Goal: Communication & Community: Answer question/provide support

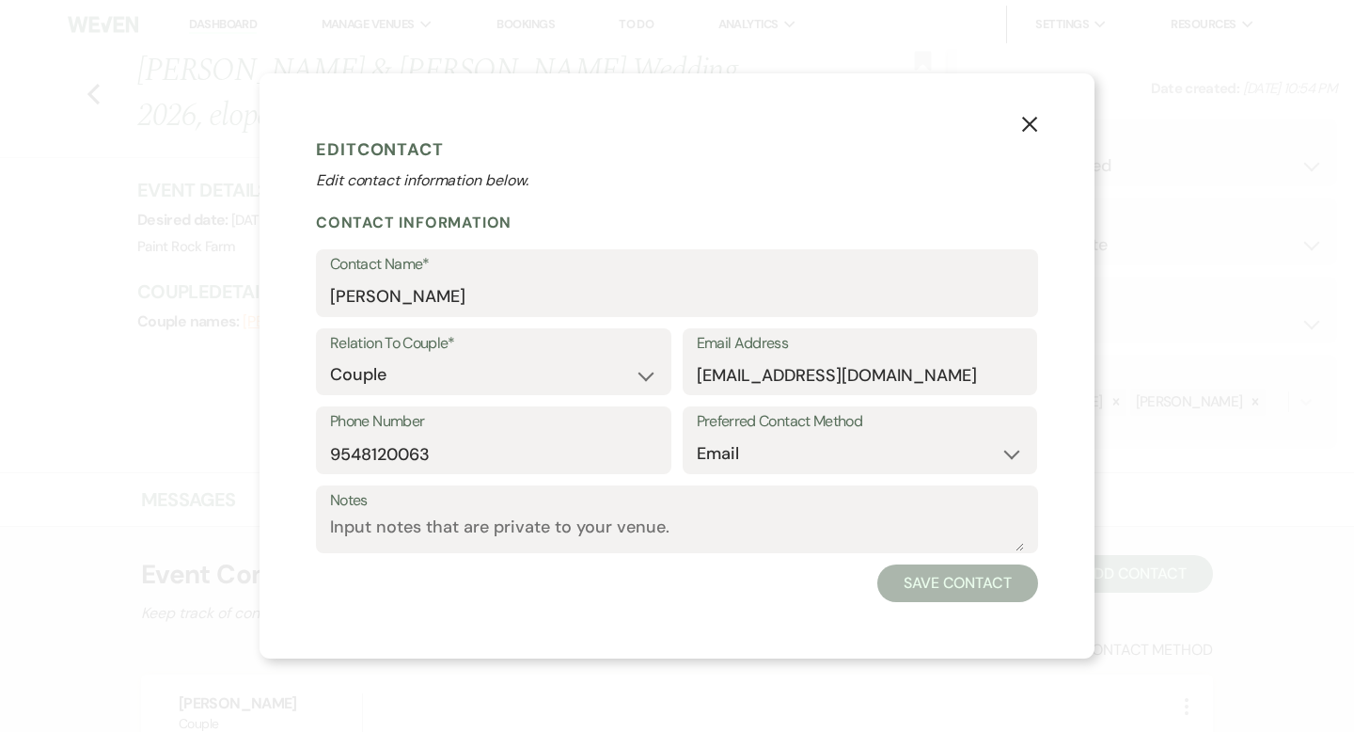
select select "4"
select select "5"
select select "1"
select select "email"
click at [1028, 122] on use "button" at bounding box center [1029, 124] width 15 height 15
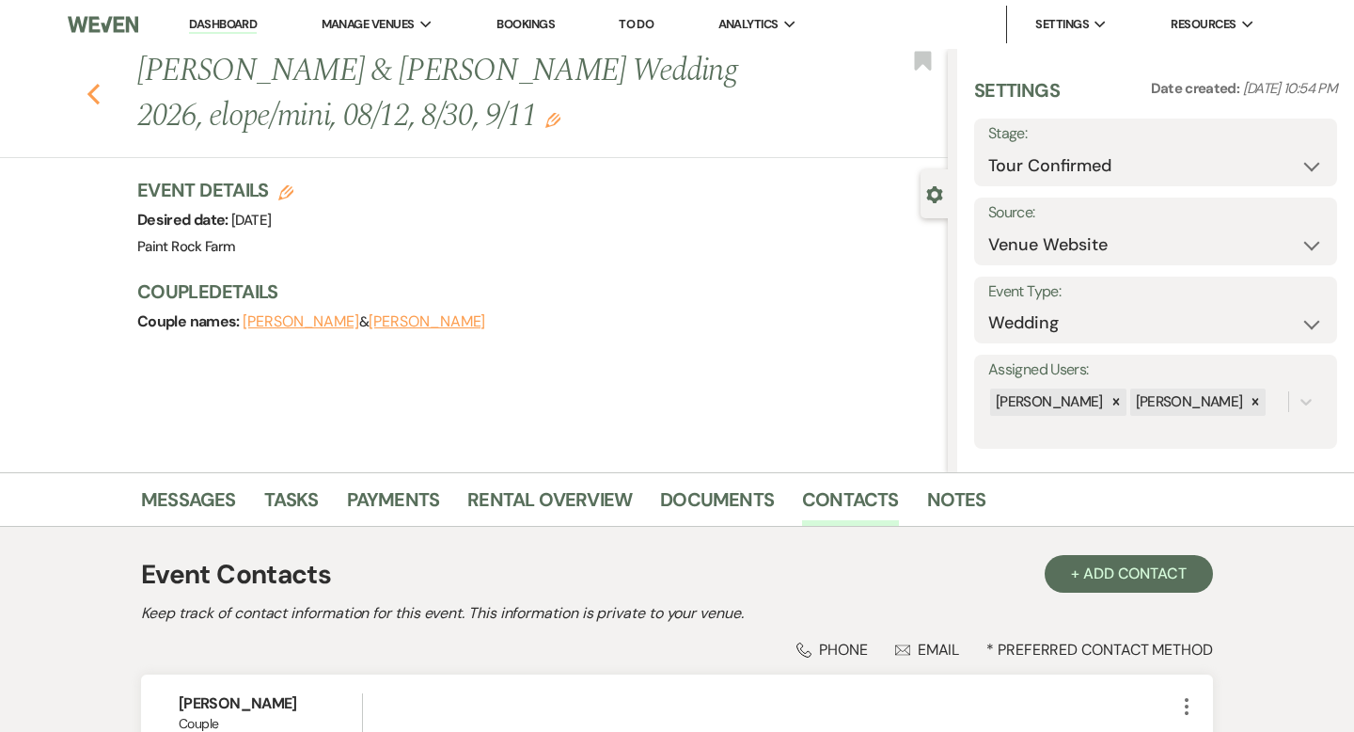
click at [94, 92] on icon "Previous" at bounding box center [94, 94] width 14 height 23
select select "4"
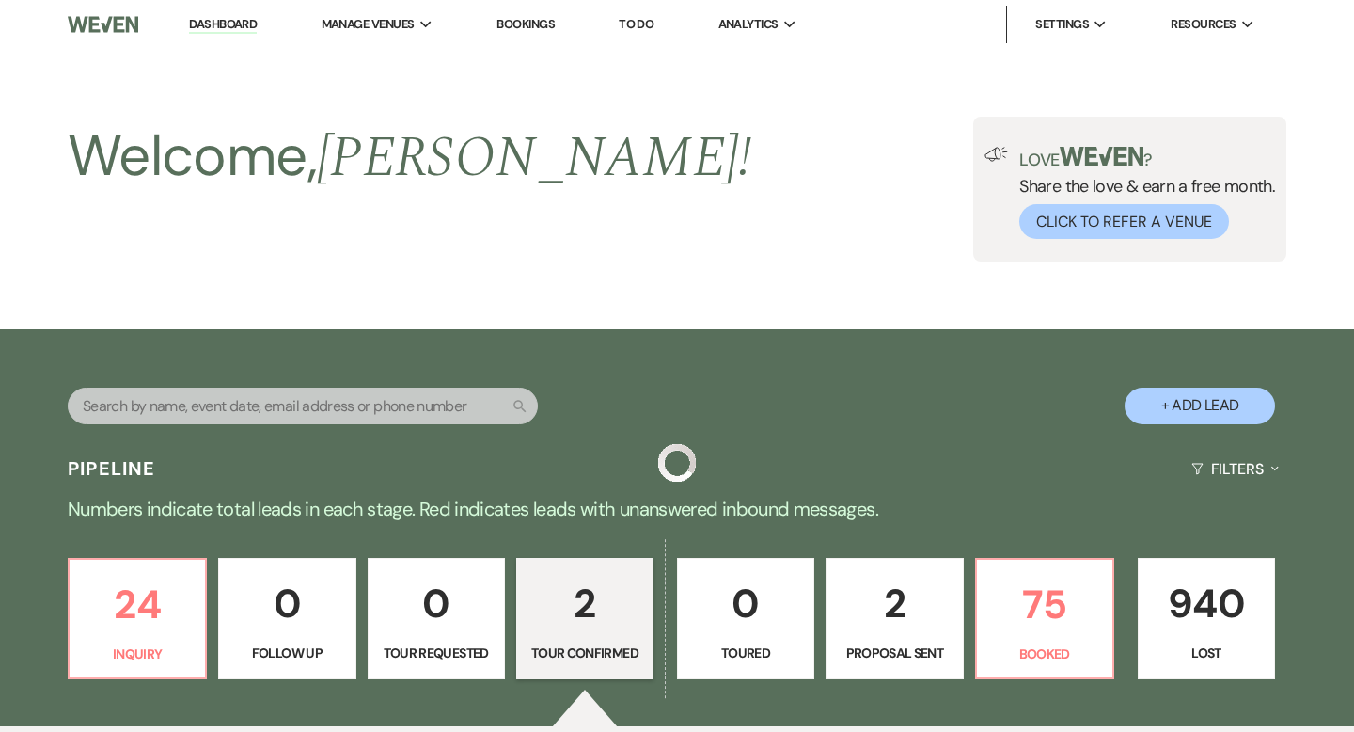
scroll to position [535, 0]
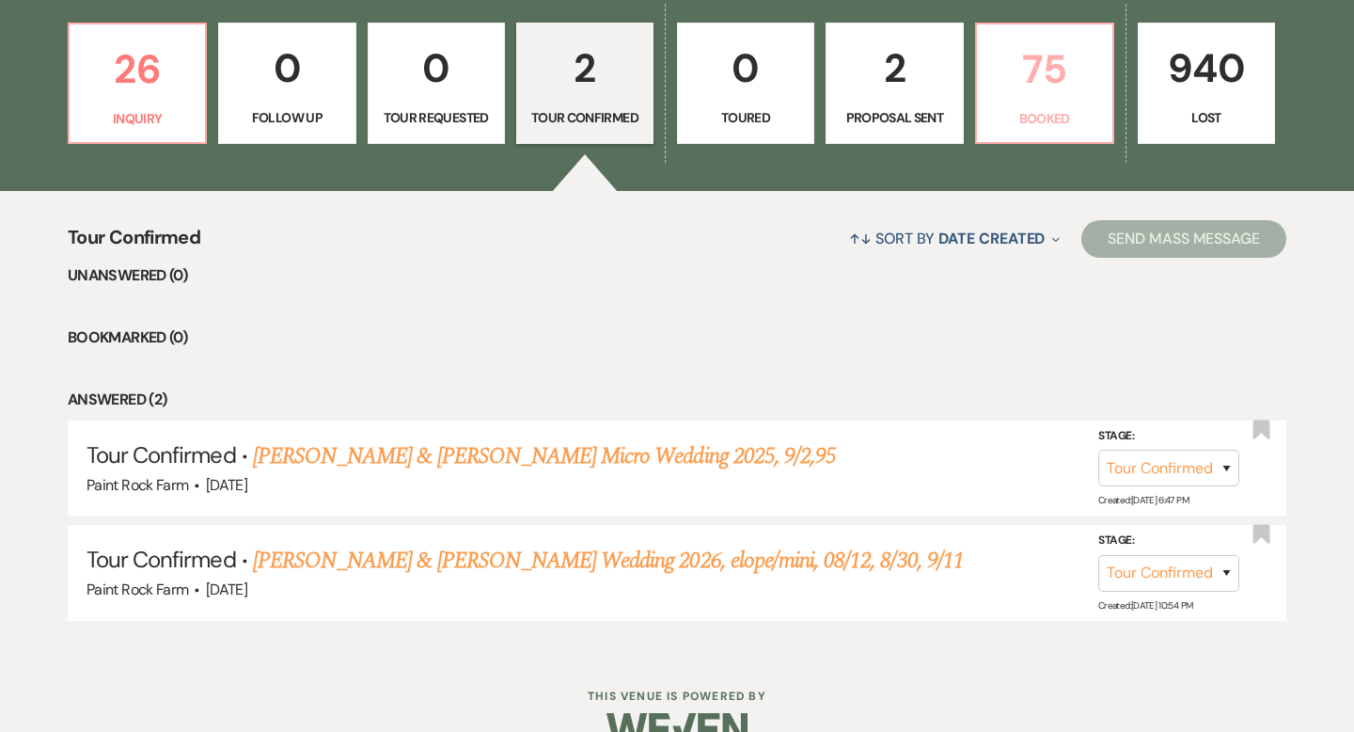
click at [1047, 108] on p "Booked" at bounding box center [1044, 118] width 113 height 21
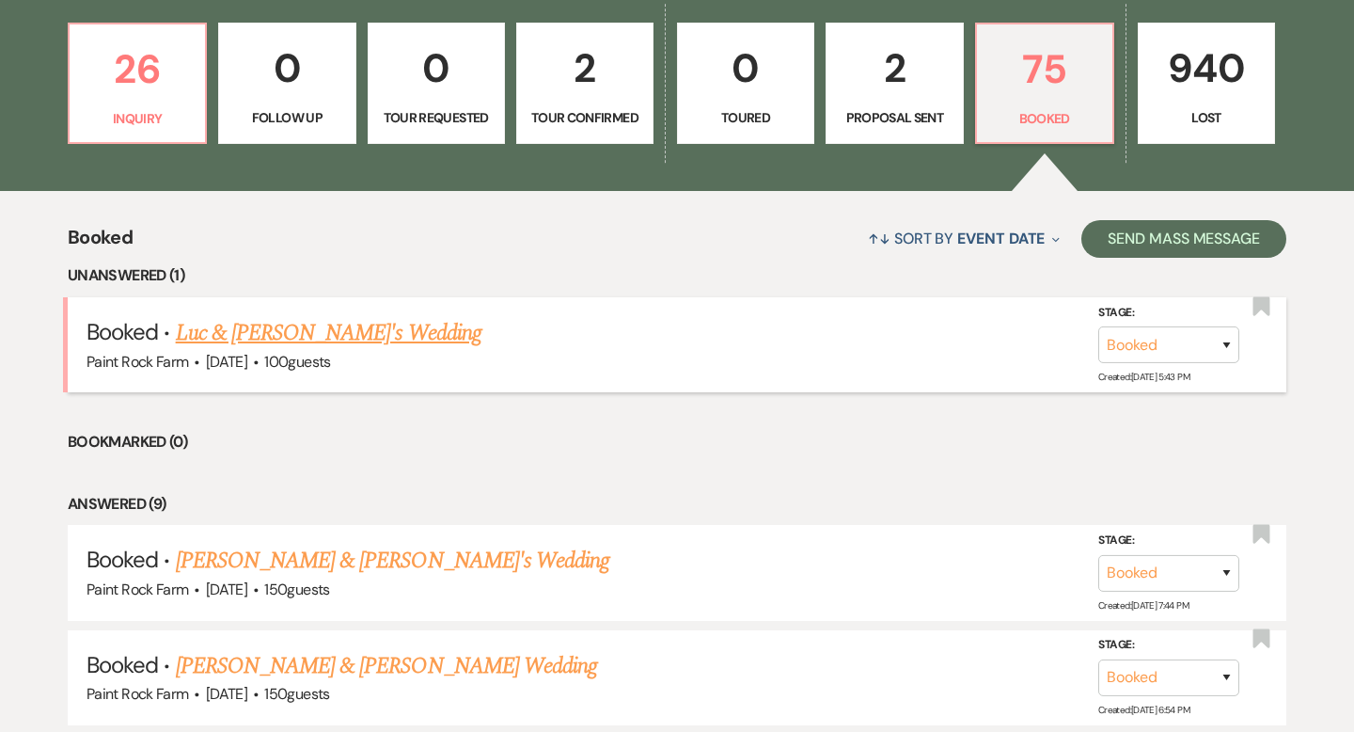
click at [340, 334] on link "Luc & [PERSON_NAME]'s Wedding" at bounding box center [329, 333] width 306 height 34
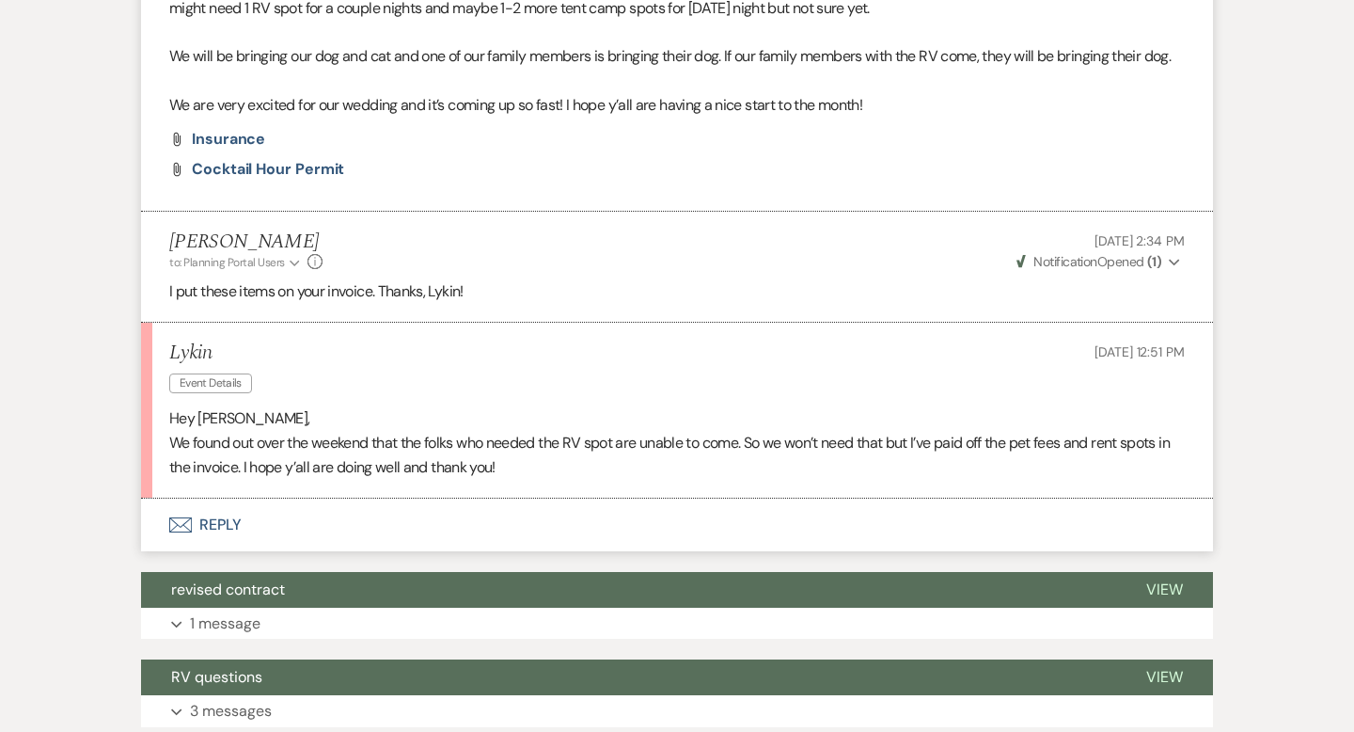
scroll to position [837, 0]
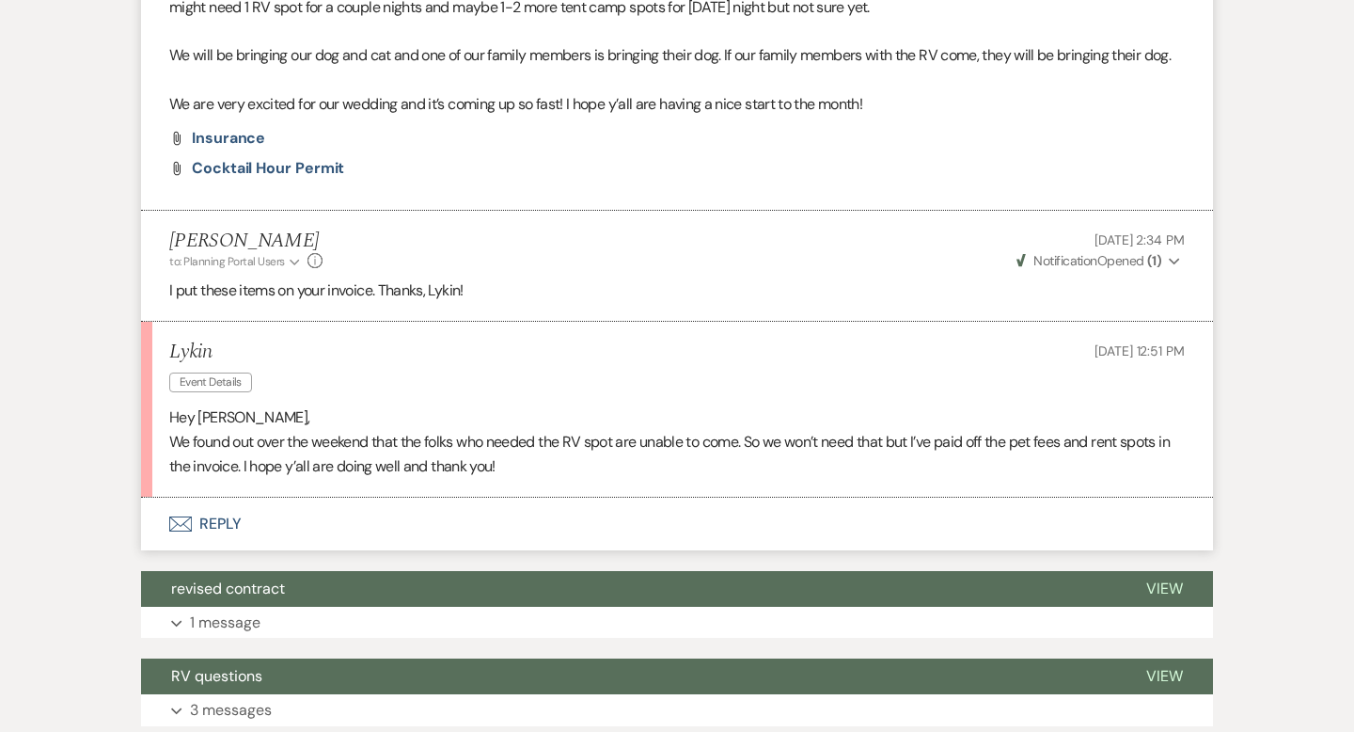
click at [224, 527] on button "Envelope Reply" at bounding box center [677, 524] width 1072 height 53
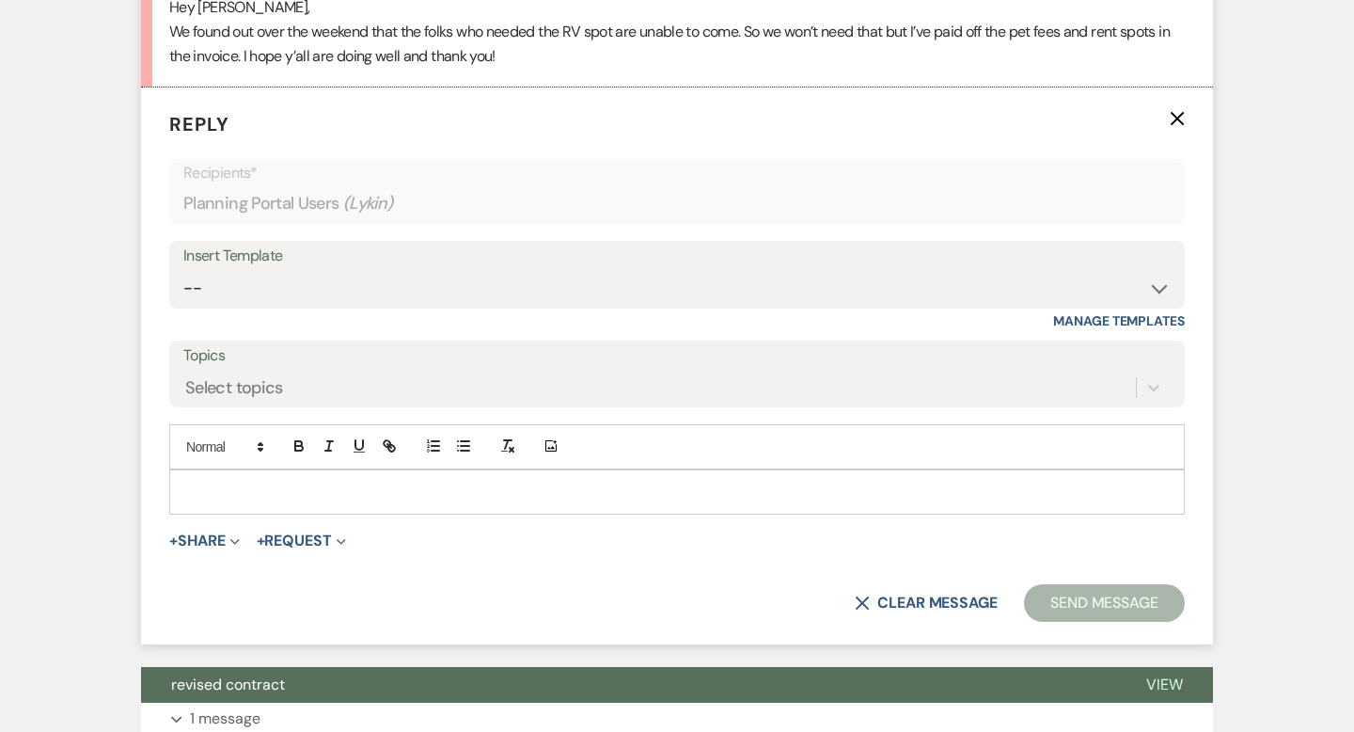
scroll to position [1247, 0]
click at [209, 488] on p at bounding box center [677, 492] width 986 height 21
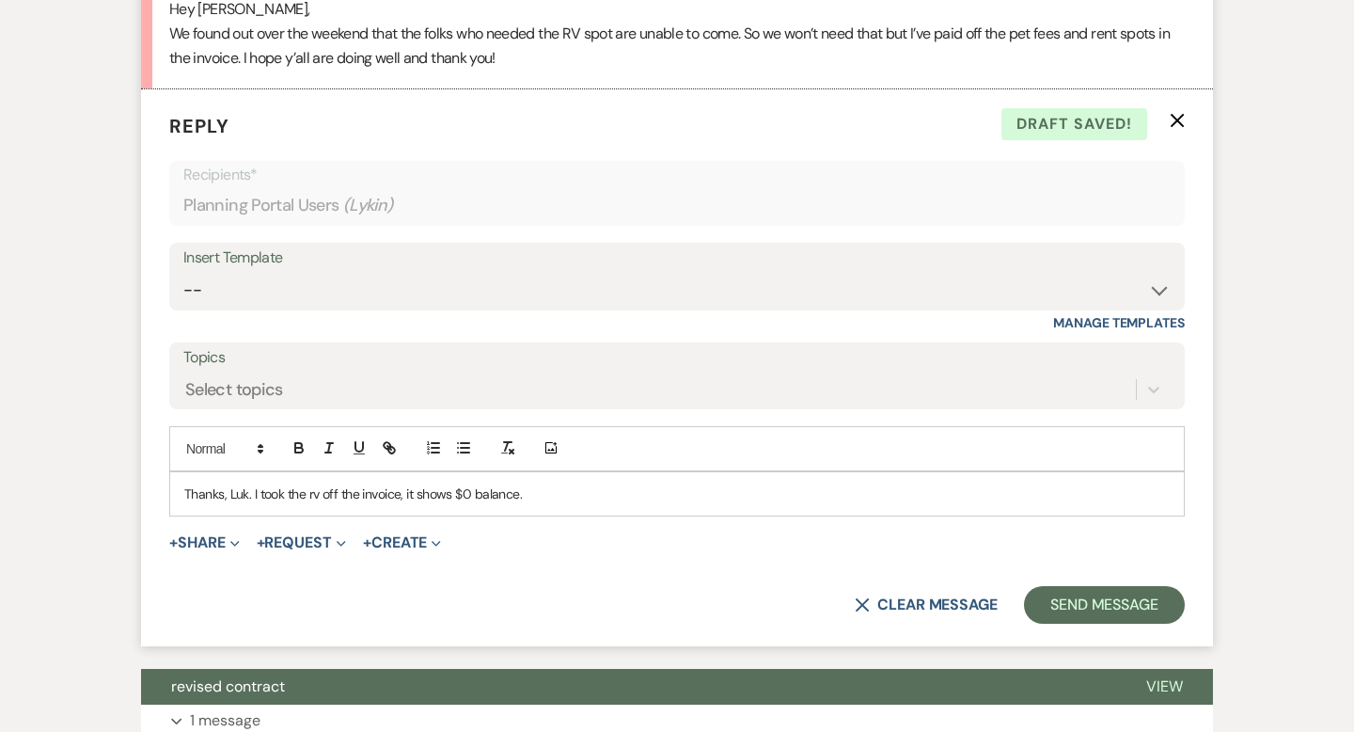
scroll to position [1246, 0]
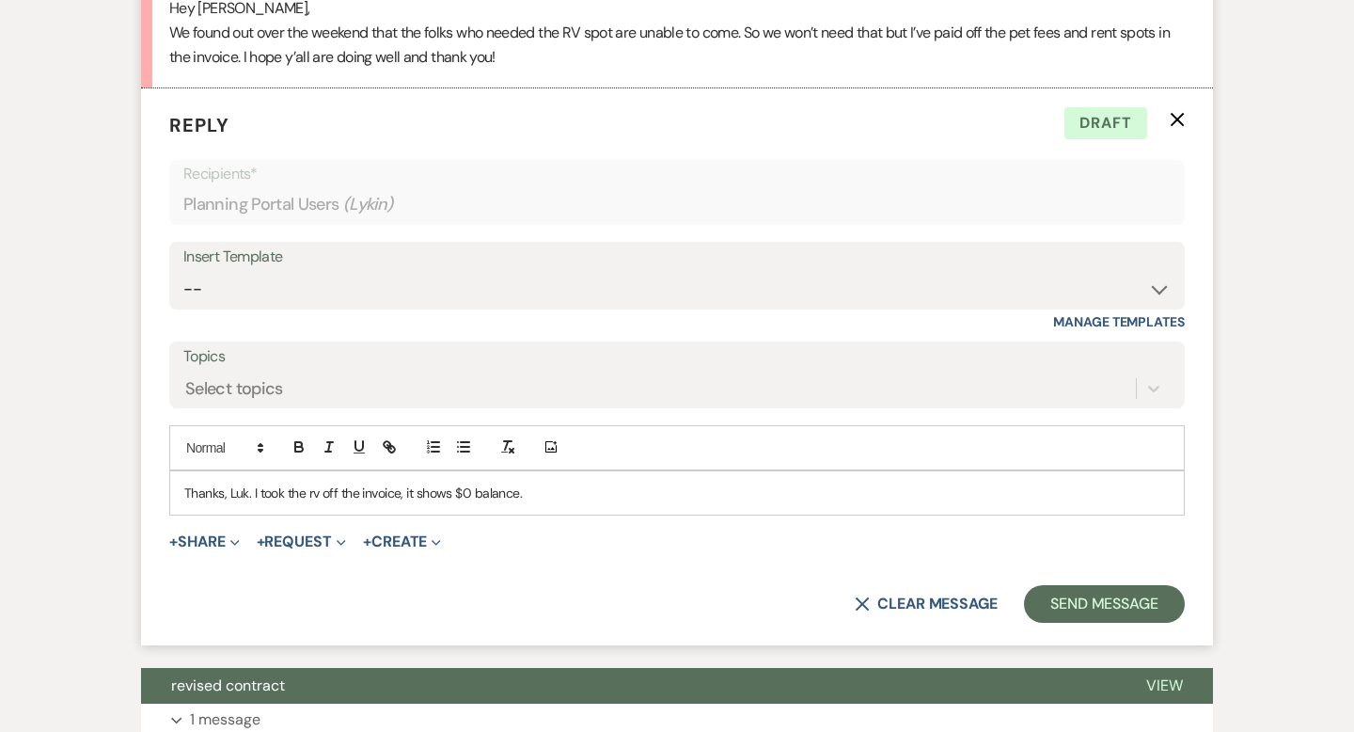
click at [248, 492] on p "Thanks, Luk. I took the rv off the invoice, it shows $0 balance." at bounding box center [677, 492] width 986 height 21
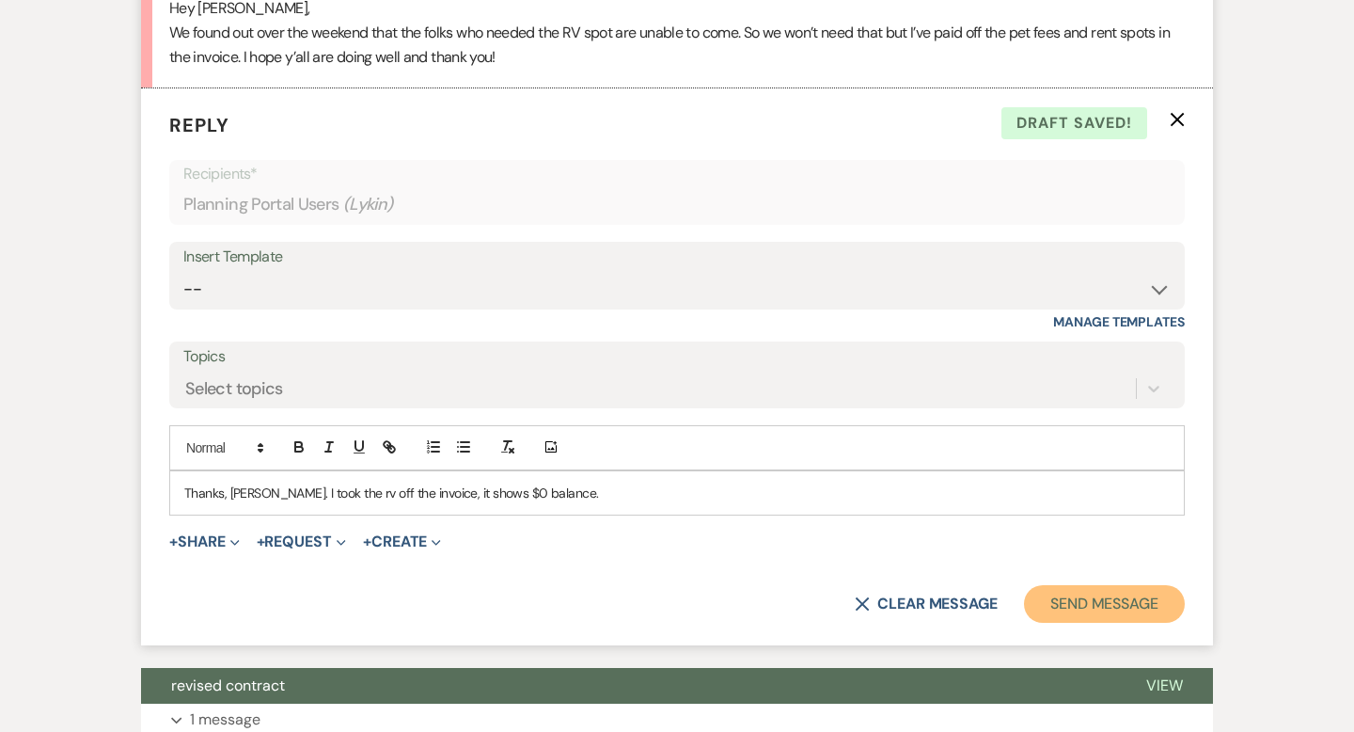
click at [1067, 597] on button "Send Message" at bounding box center [1104, 604] width 161 height 38
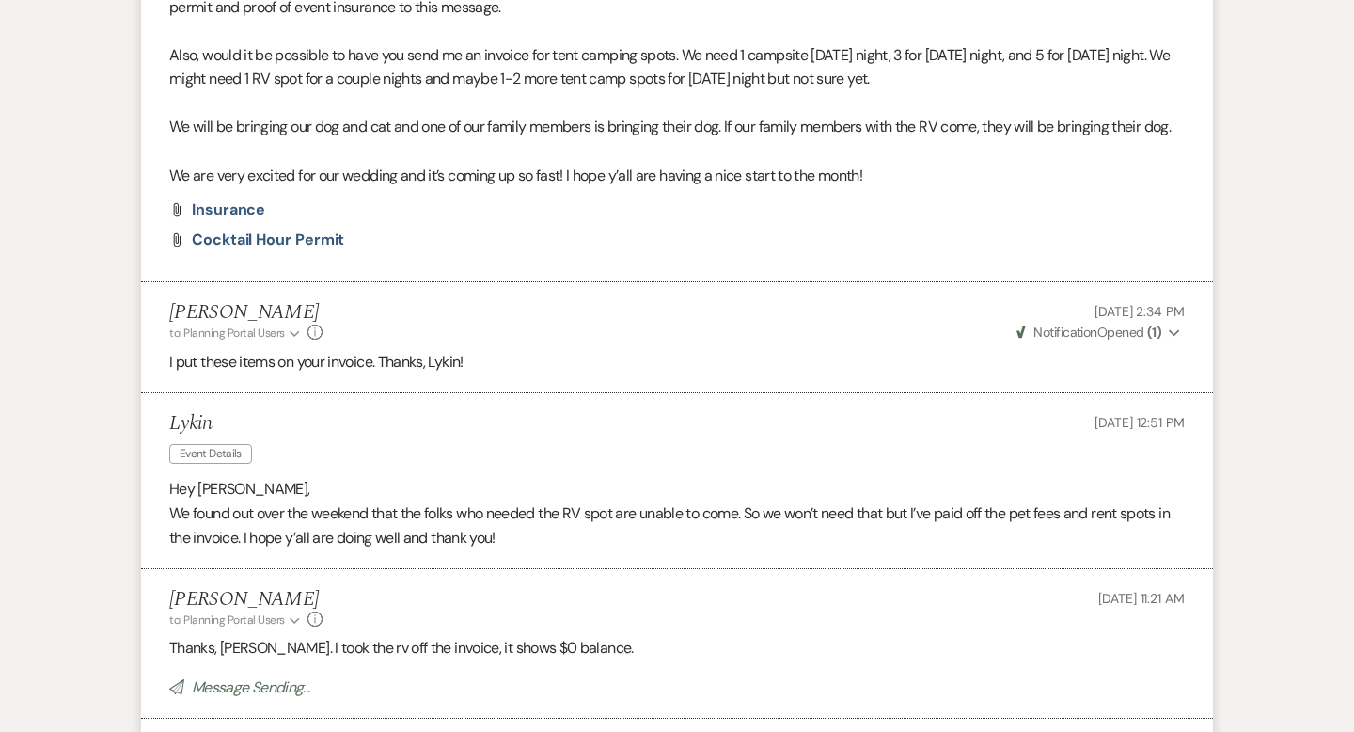
scroll to position [0, 0]
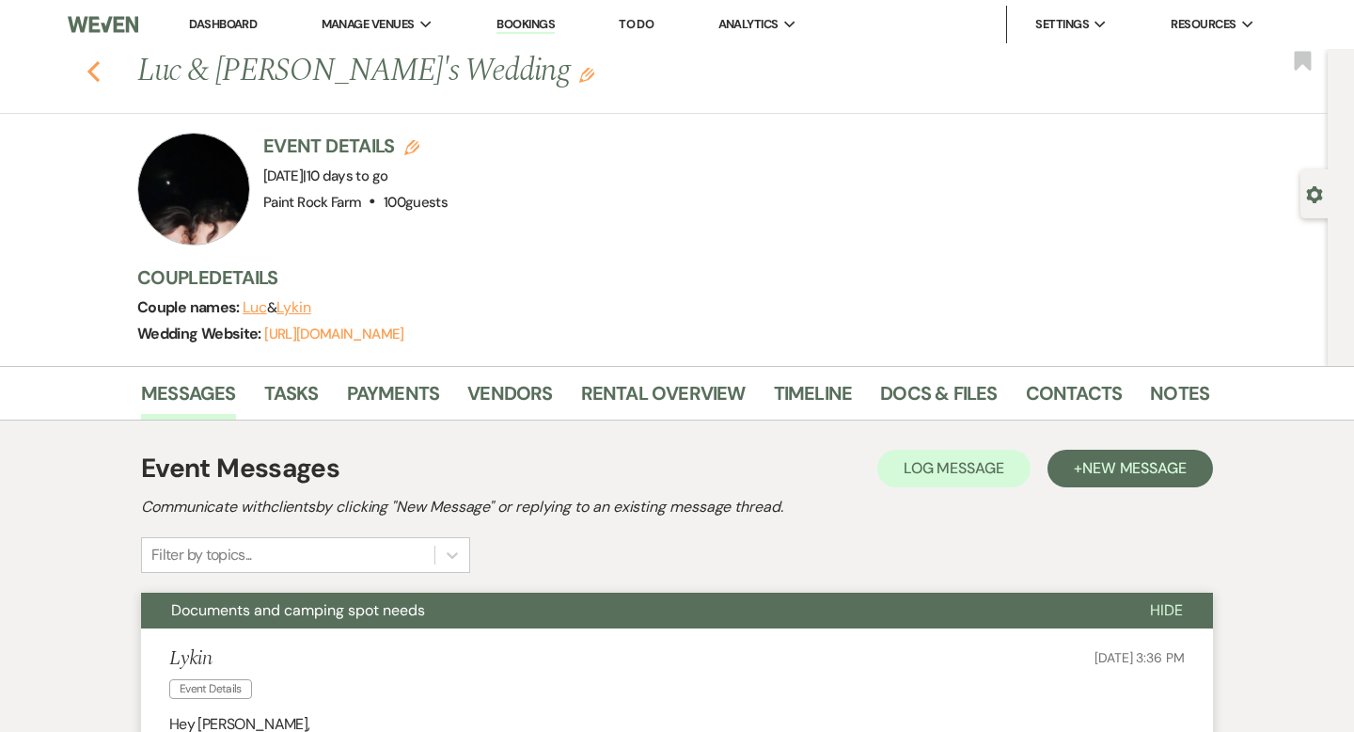
click at [93, 69] on use "button" at bounding box center [93, 71] width 12 height 21
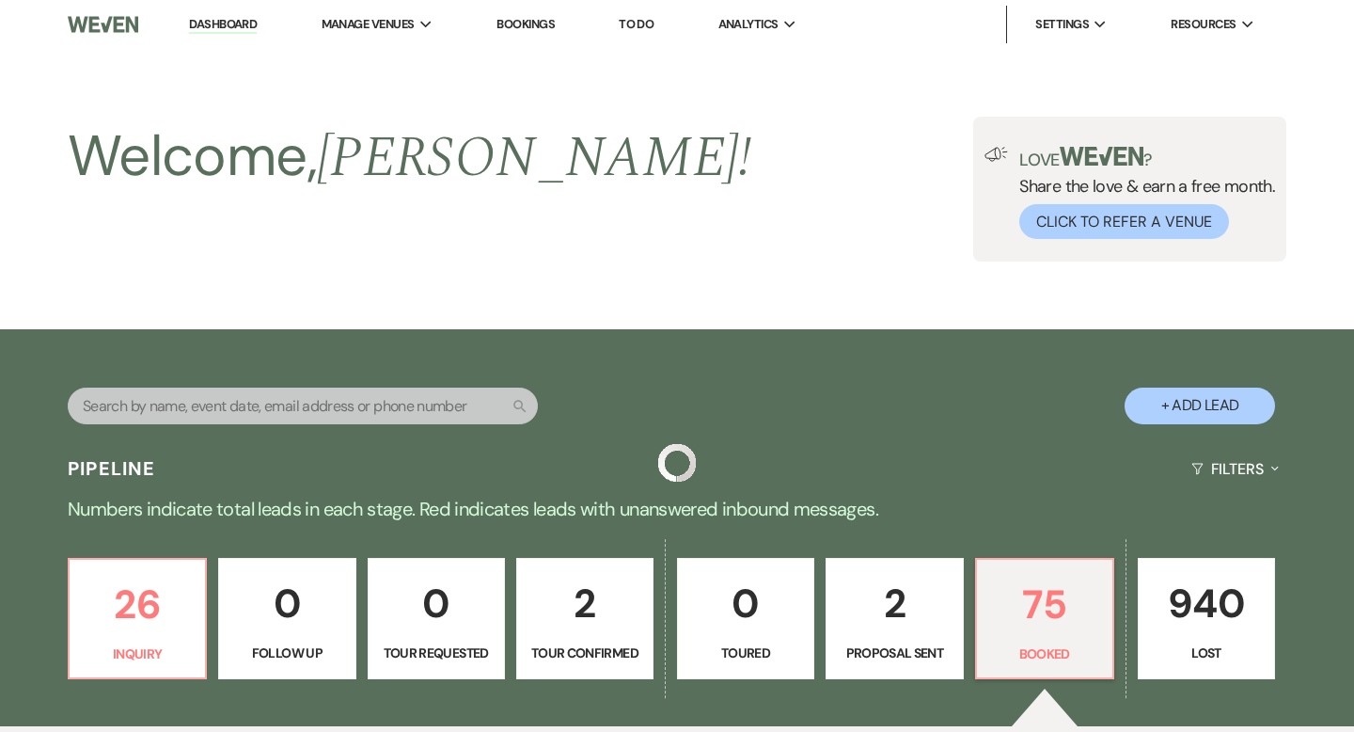
scroll to position [535, 0]
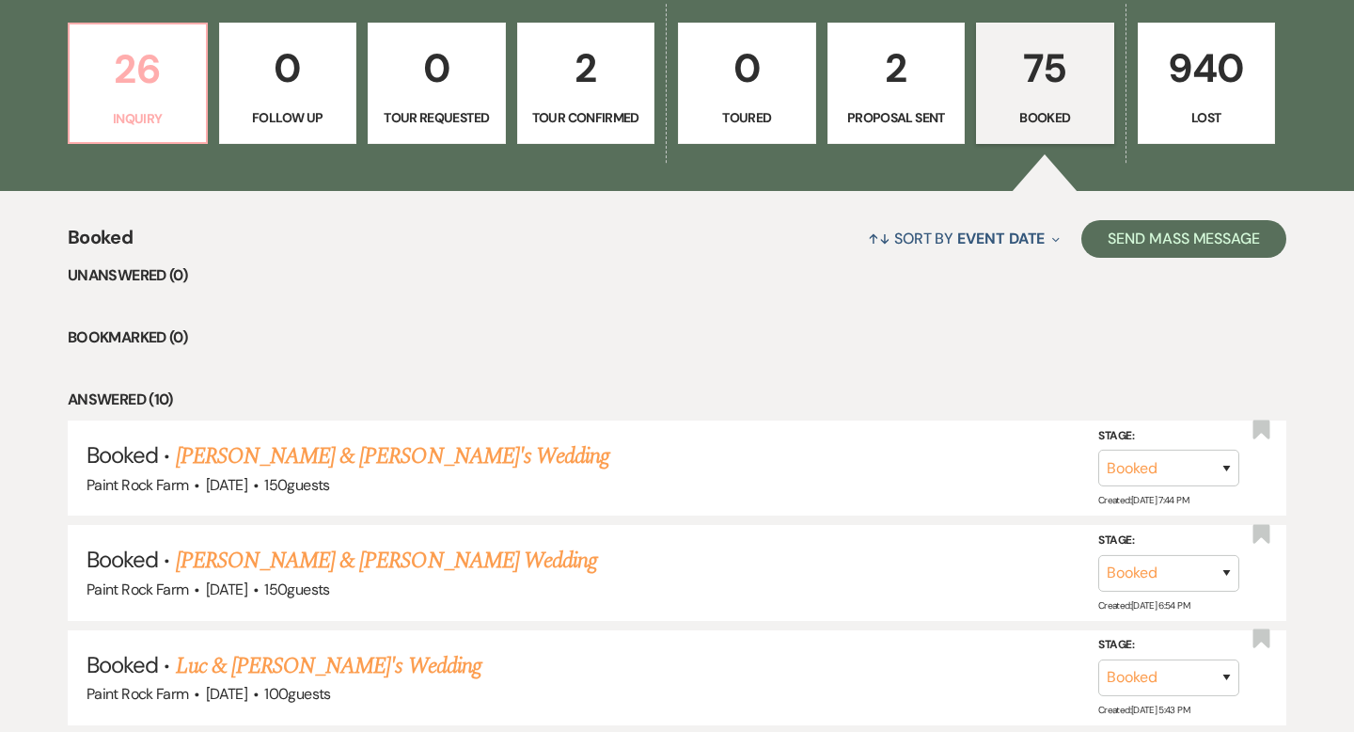
click at [150, 116] on p "Inquiry" at bounding box center [138, 118] width 114 height 21
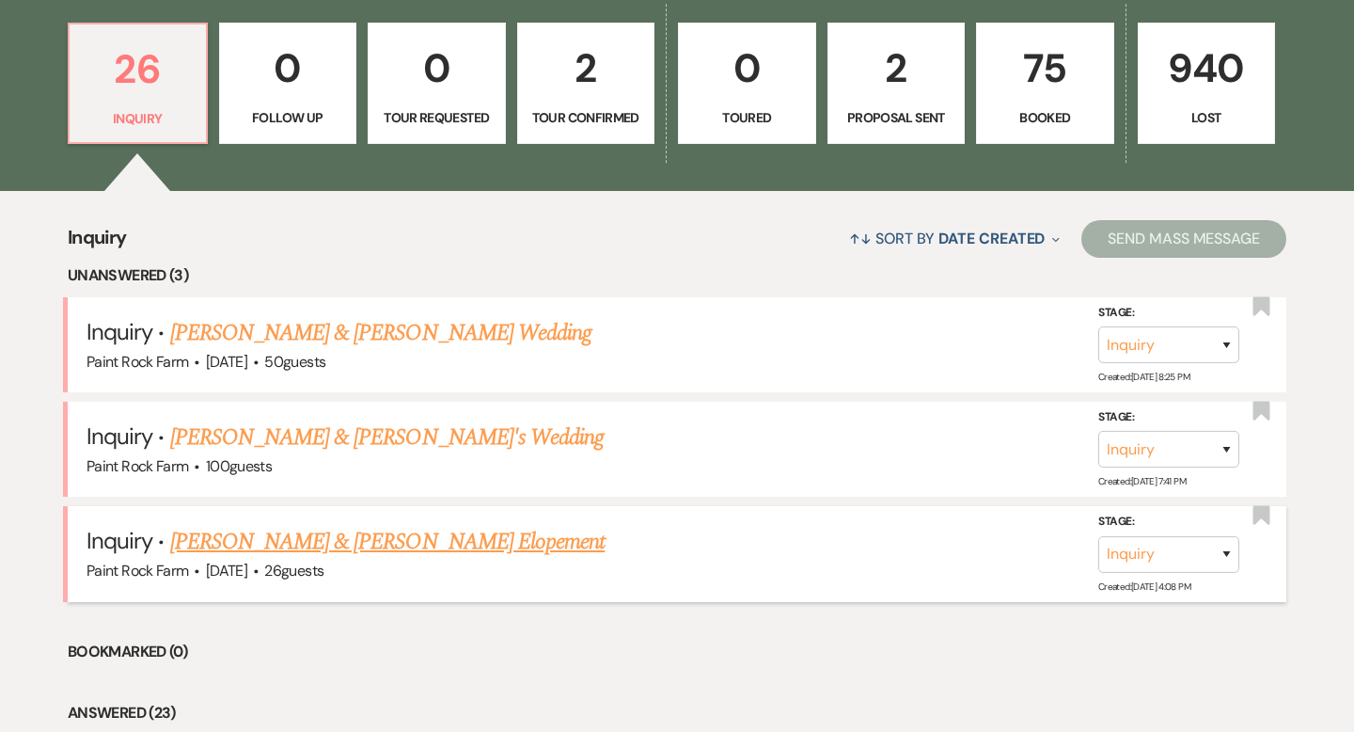
click at [355, 540] on link "[PERSON_NAME] & [PERSON_NAME] Elopement" at bounding box center [387, 542] width 435 height 34
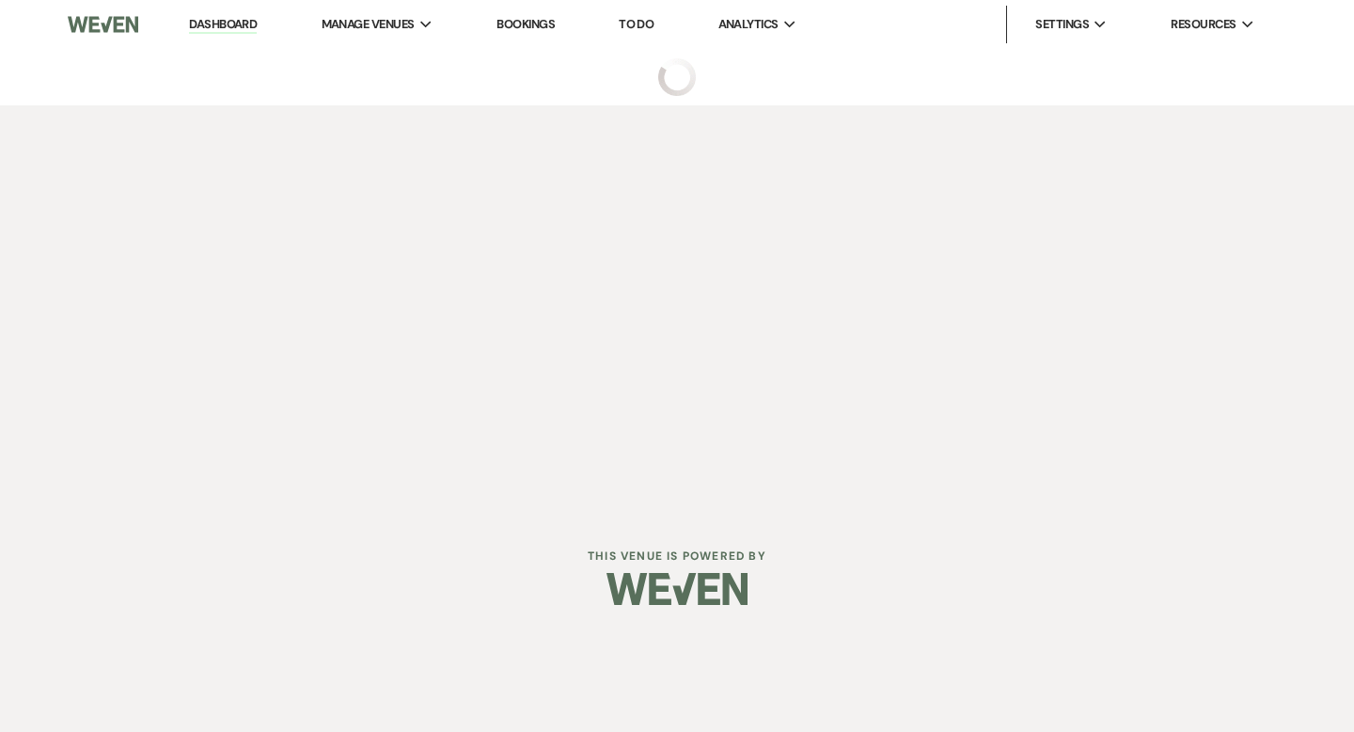
select select "5"
select select "22"
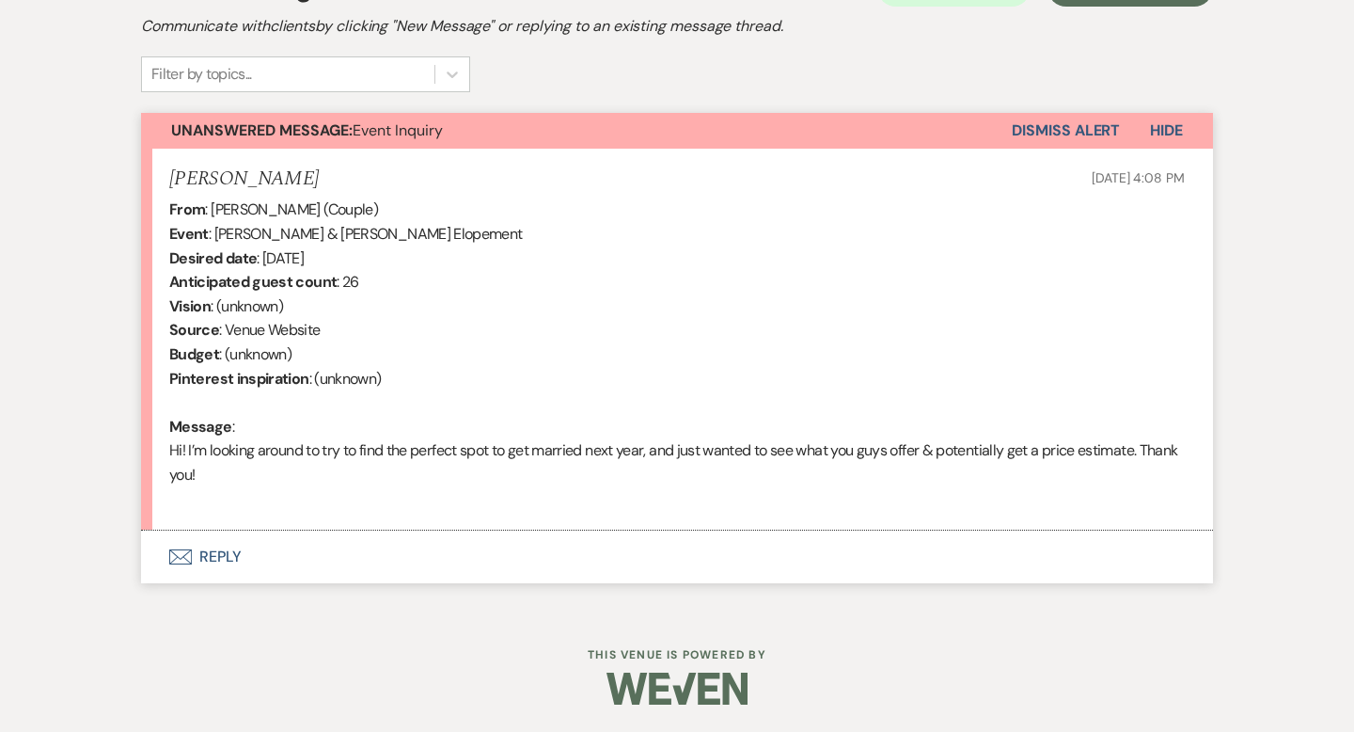
scroll to position [588, 0]
click at [229, 552] on button "Envelope Reply" at bounding box center [677, 555] width 1072 height 53
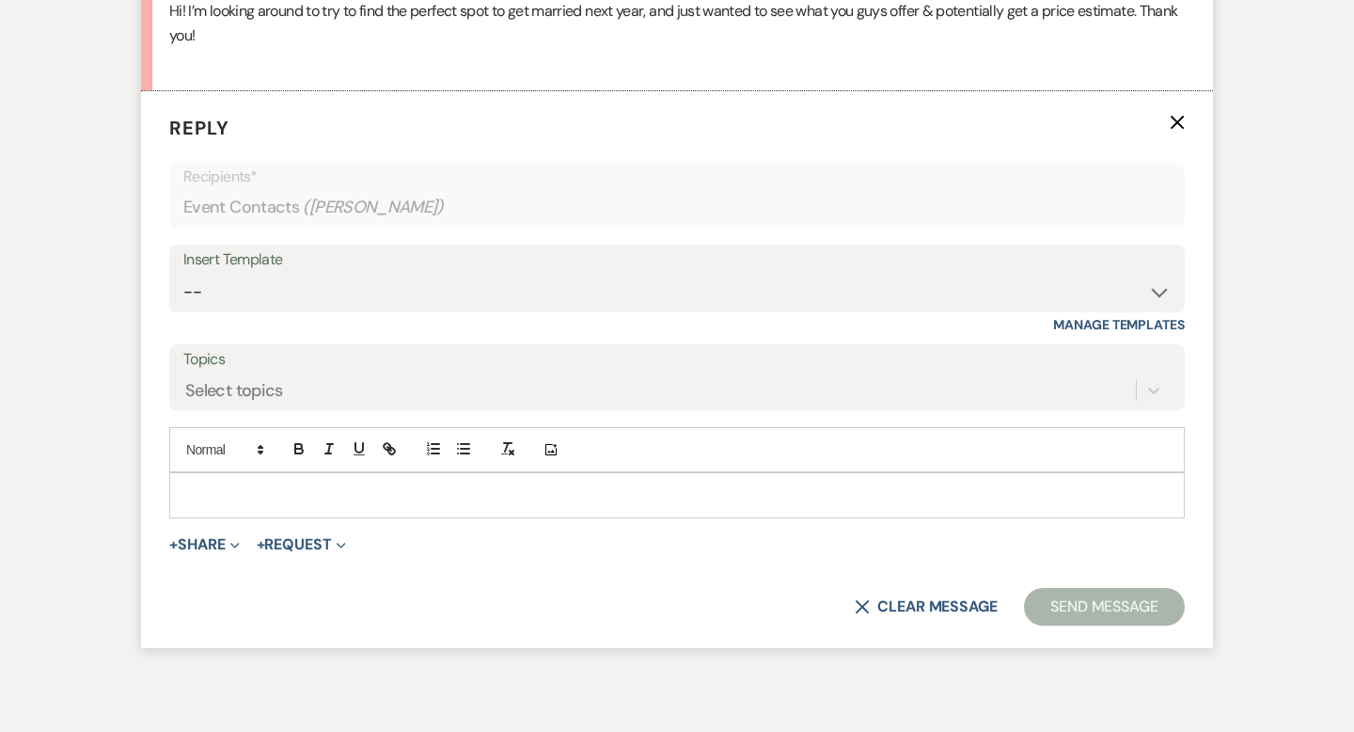
scroll to position [1030, 0]
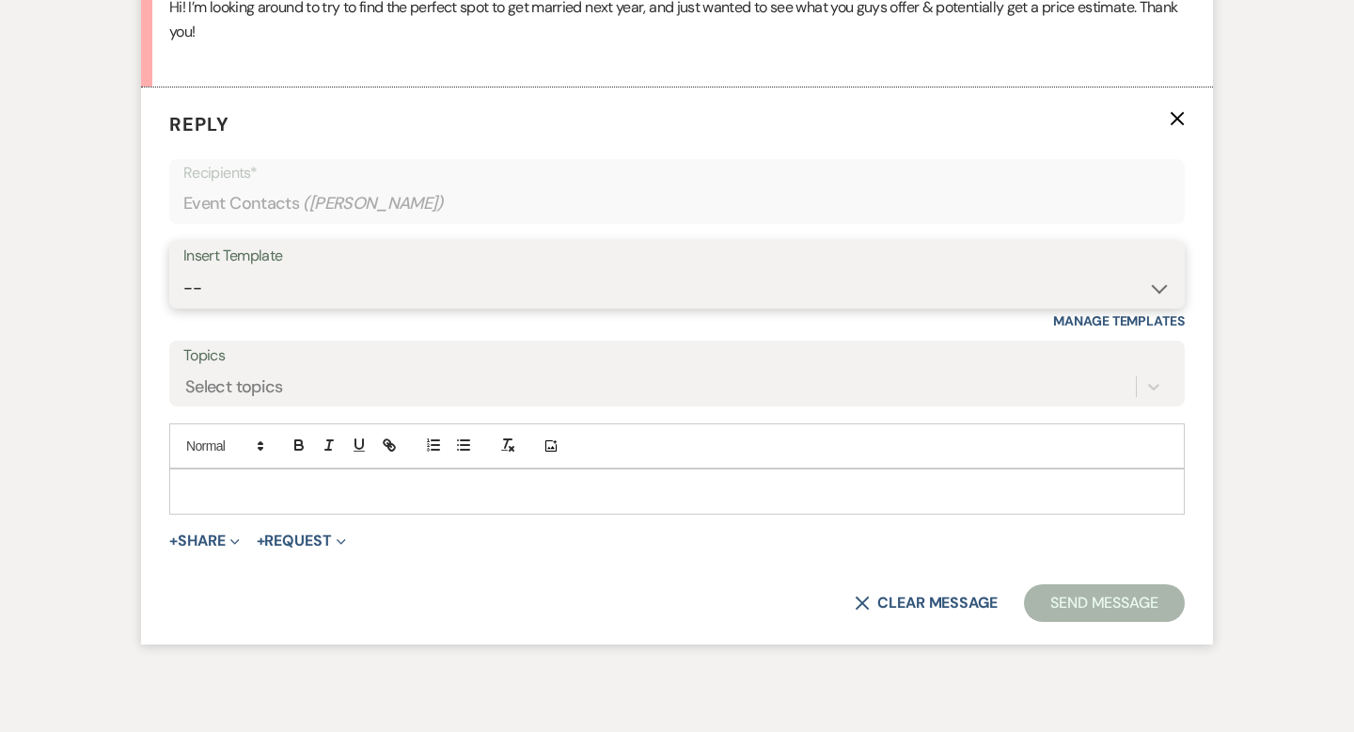
click at [1161, 287] on select "-- Tour Request Response Contract (Pre-Booked Leads) Inquiry Follow Up Thank yo…" at bounding box center [676, 288] width 987 height 37
select select "6001"
click at [183, 270] on select "-- Tour Request Response Contract (Pre-Booked Leads) Inquiry Follow Up Thank yo…" at bounding box center [676, 288] width 987 height 37
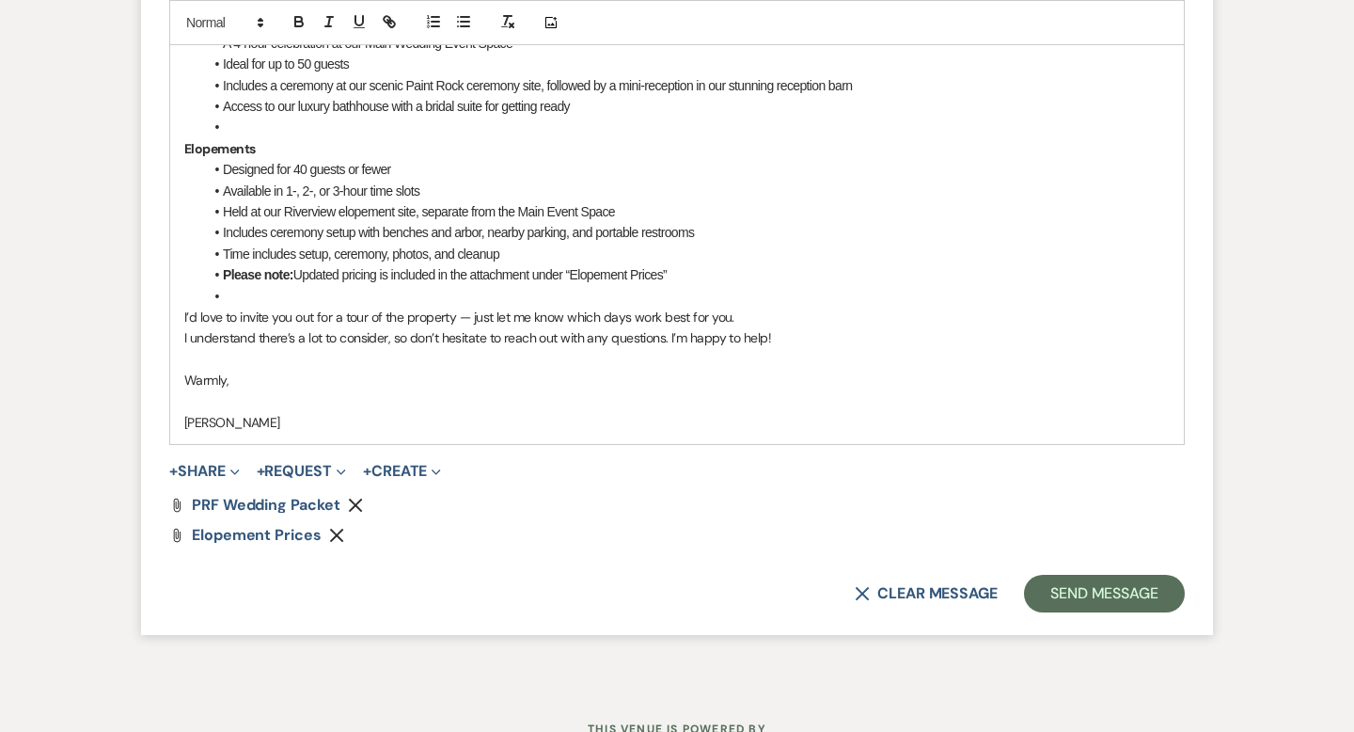
scroll to position [1611, 0]
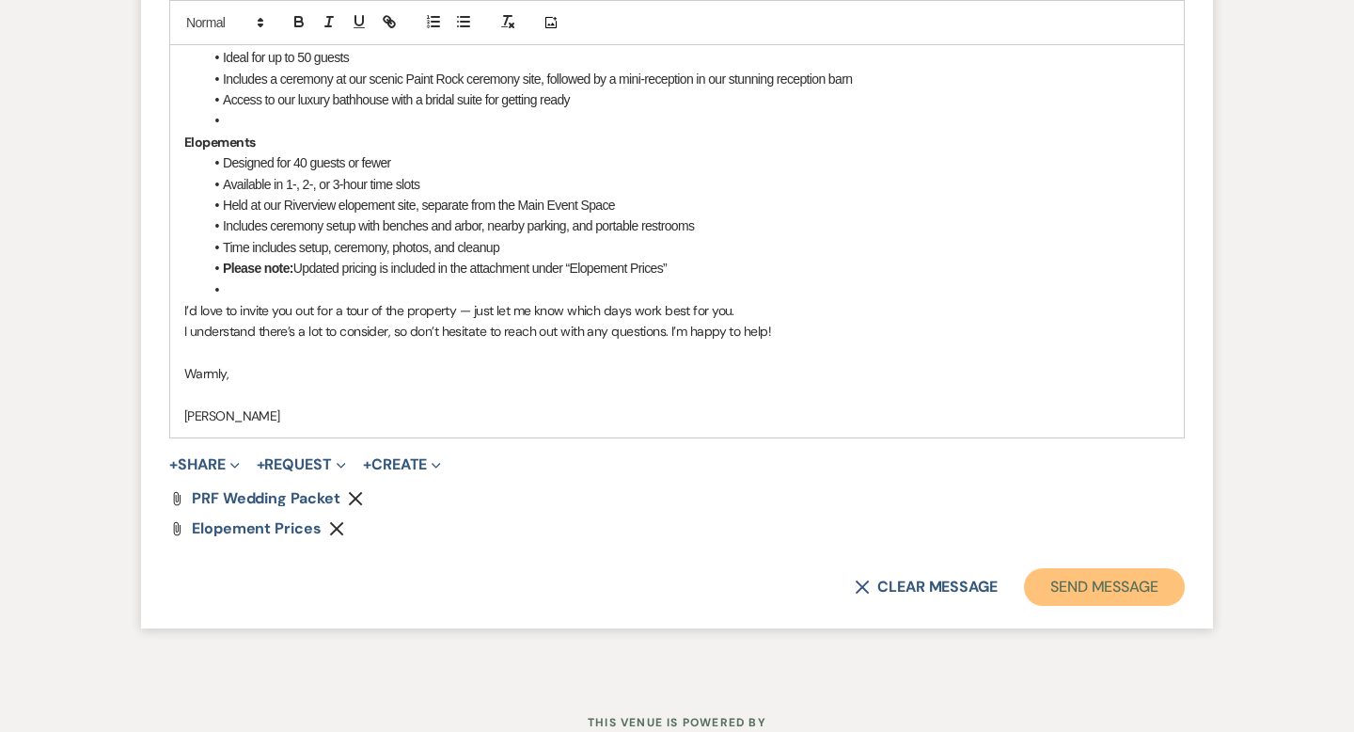
click at [1089, 589] on button "Send Message" at bounding box center [1104, 587] width 161 height 38
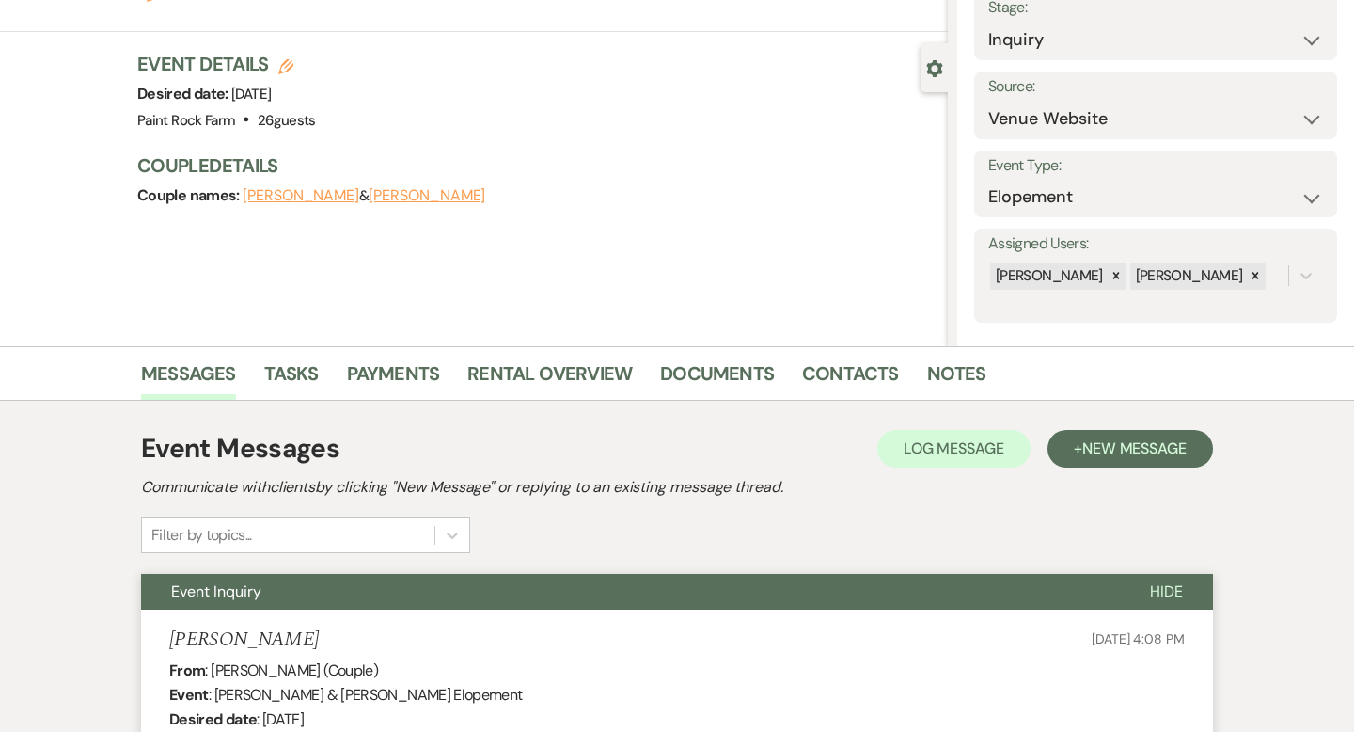
scroll to position [0, 0]
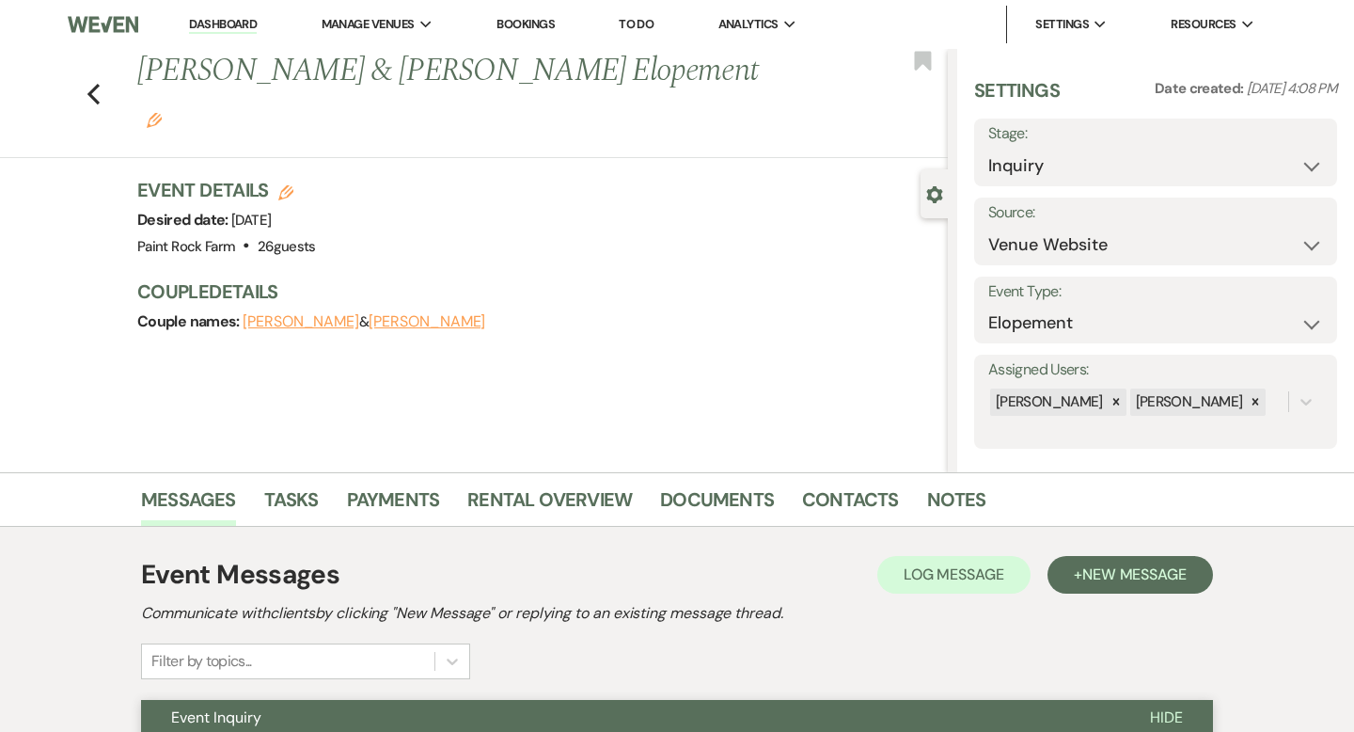
click at [162, 113] on use "button" at bounding box center [154, 120] width 15 height 15
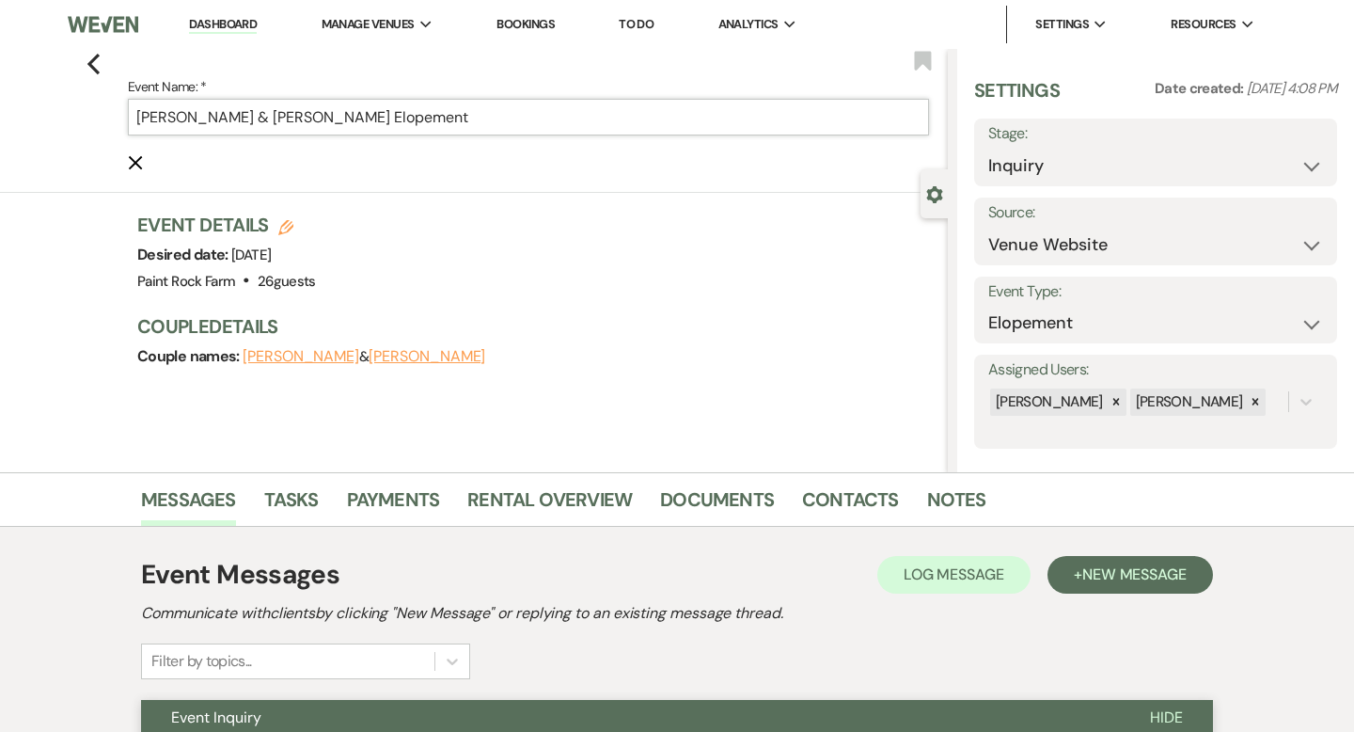
click at [508, 114] on input "[PERSON_NAME] & [PERSON_NAME] Elopement" at bounding box center [528, 117] width 801 height 37
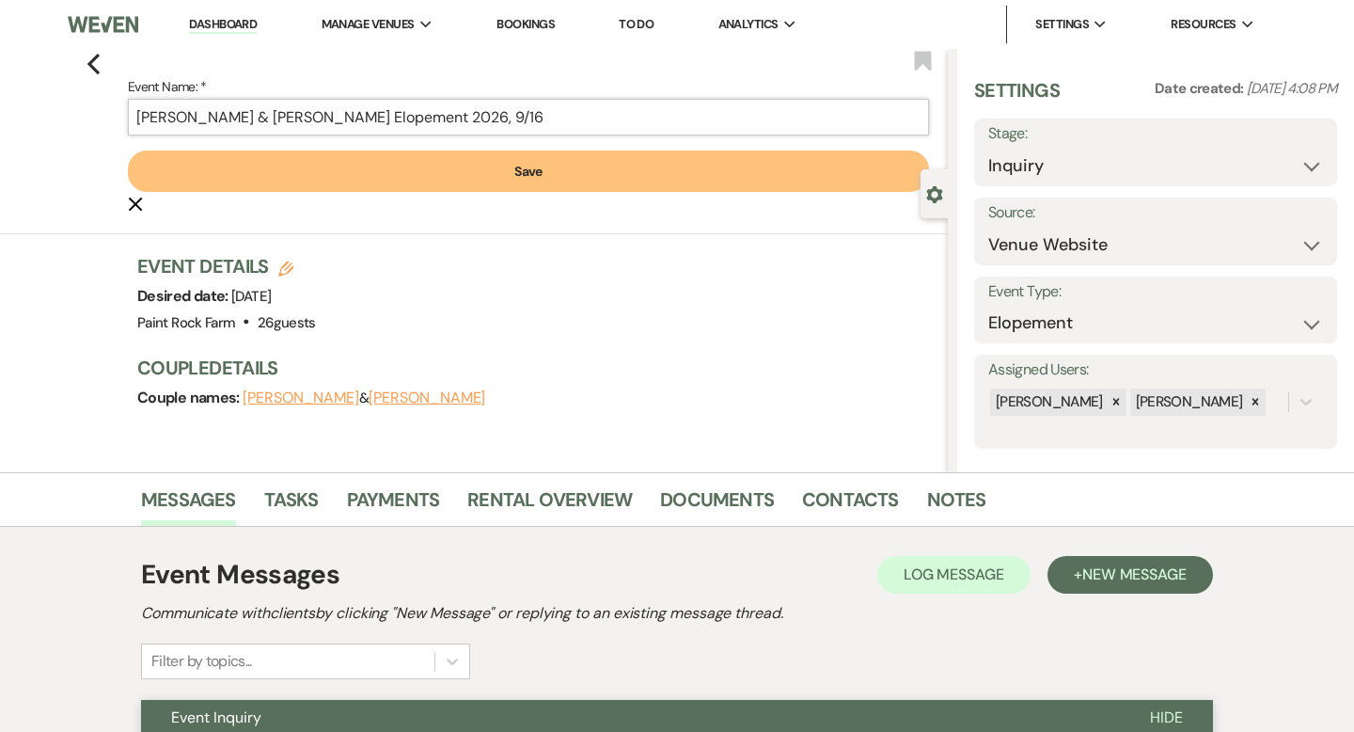
type input "[PERSON_NAME] & [PERSON_NAME] Elopement 2026, 9/16"
click at [522, 172] on button "Save" at bounding box center [528, 170] width 801 height 41
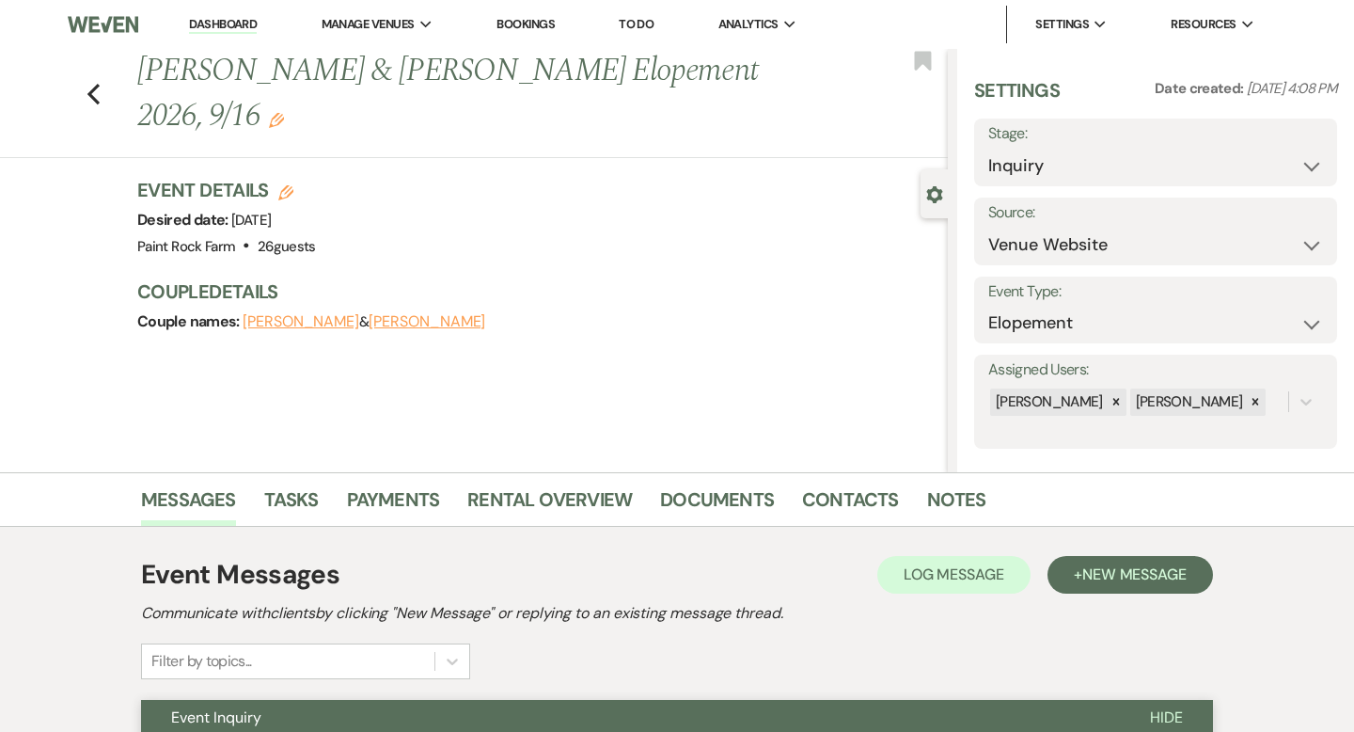
click at [101, 96] on div "Previous [PERSON_NAME] & [PERSON_NAME] Elopement 2026, 9/16 Edit Bookmark" at bounding box center [469, 103] width 957 height 109
click at [92, 93] on icon "Previous" at bounding box center [94, 94] width 14 height 23
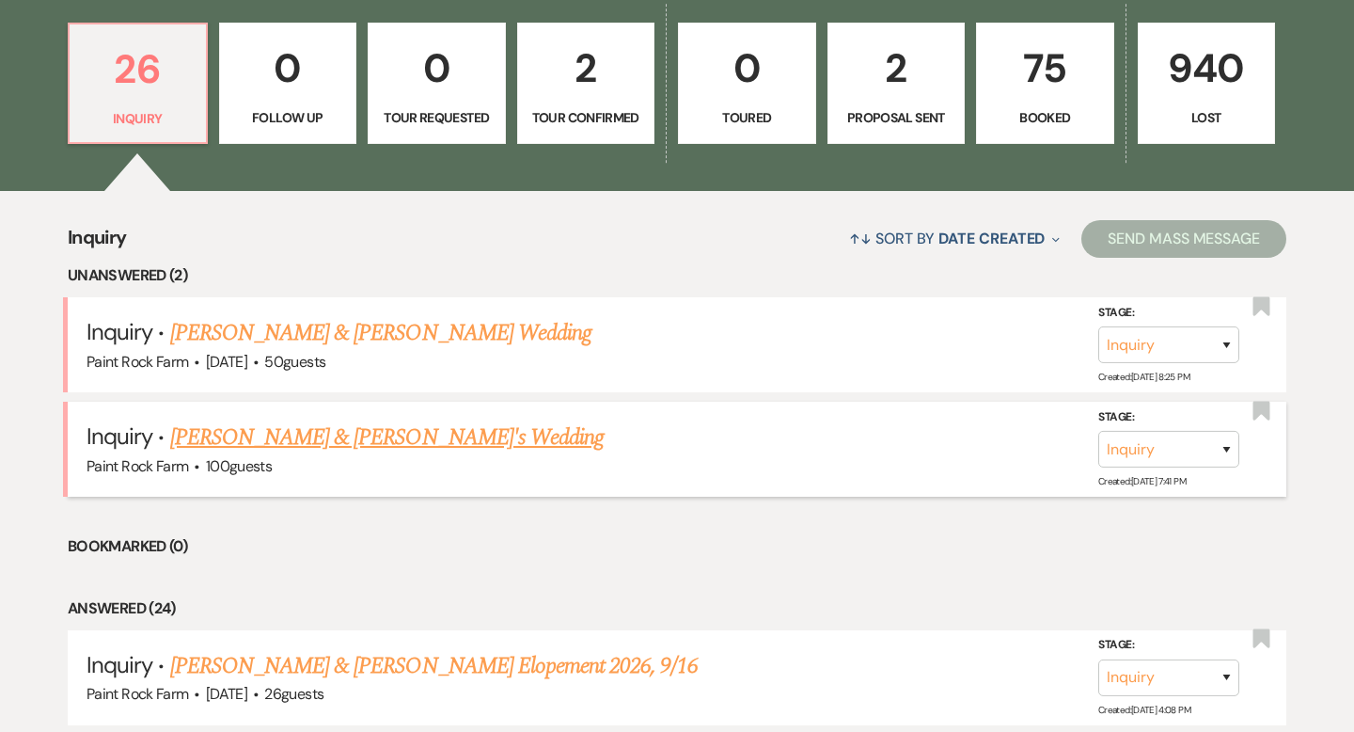
click at [332, 435] on link "[PERSON_NAME] & [PERSON_NAME]'s Wedding" at bounding box center [387, 437] width 434 height 34
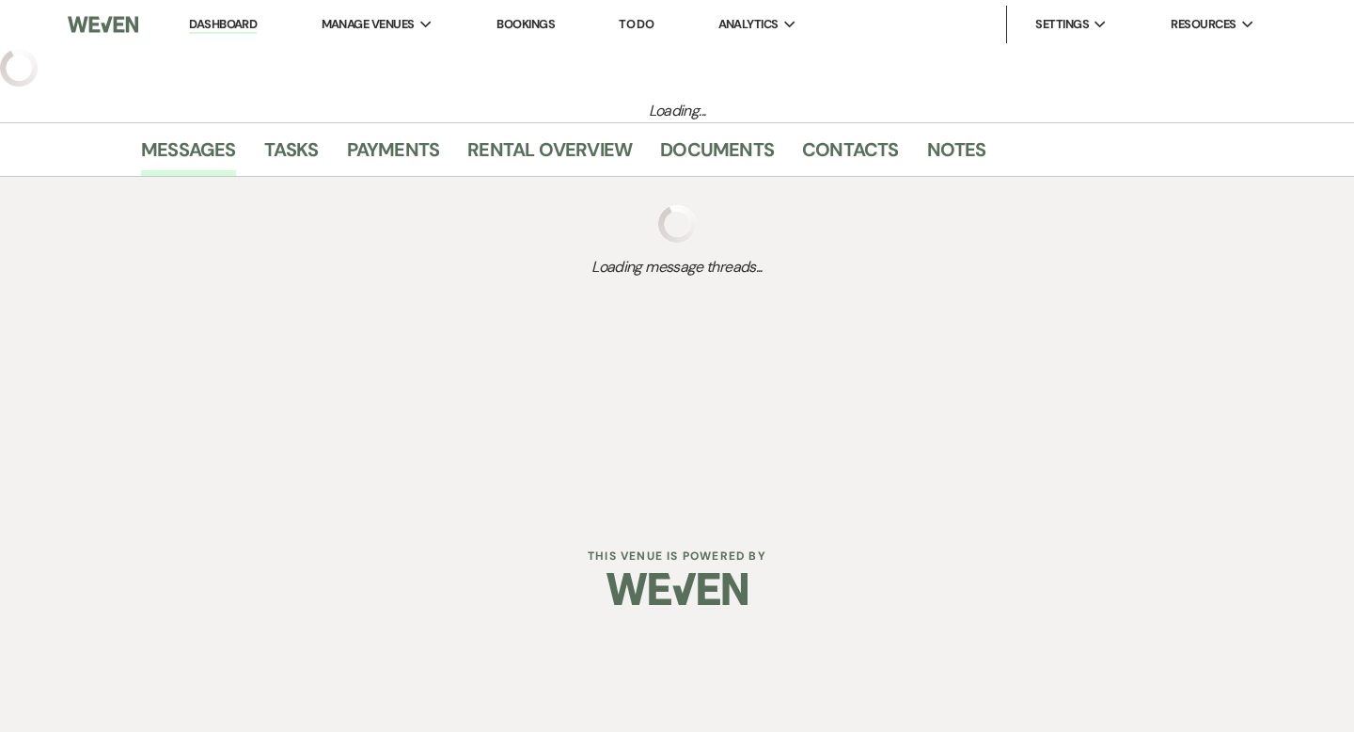
select select "5"
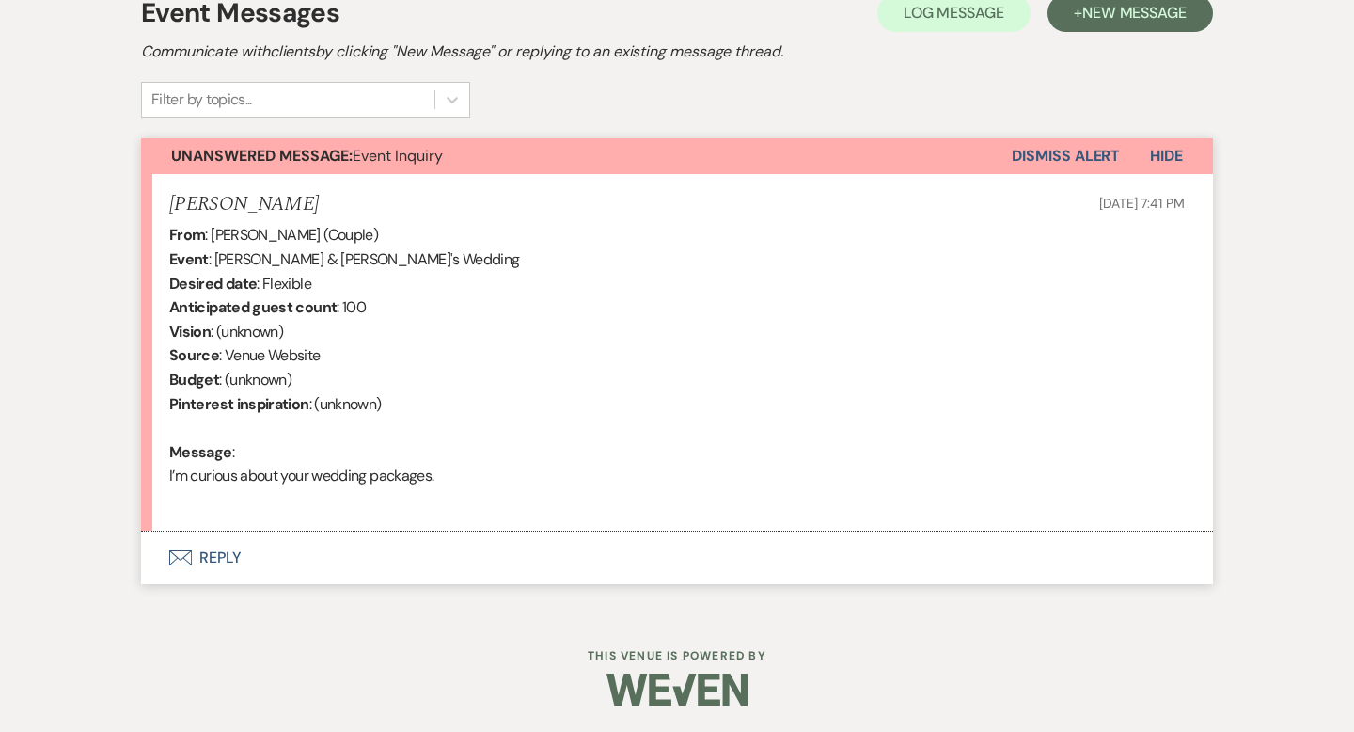
scroll to position [563, 0]
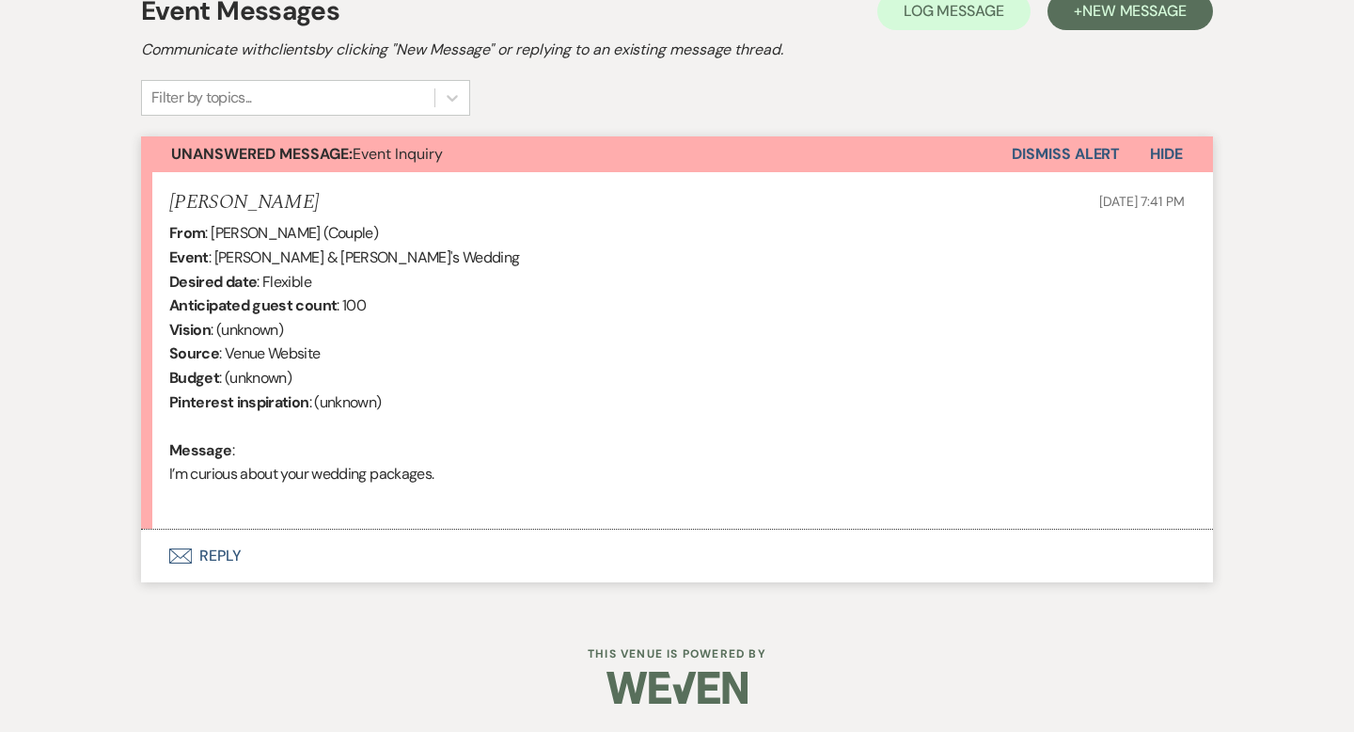
click at [218, 559] on button "Envelope Reply" at bounding box center [677, 555] width 1072 height 53
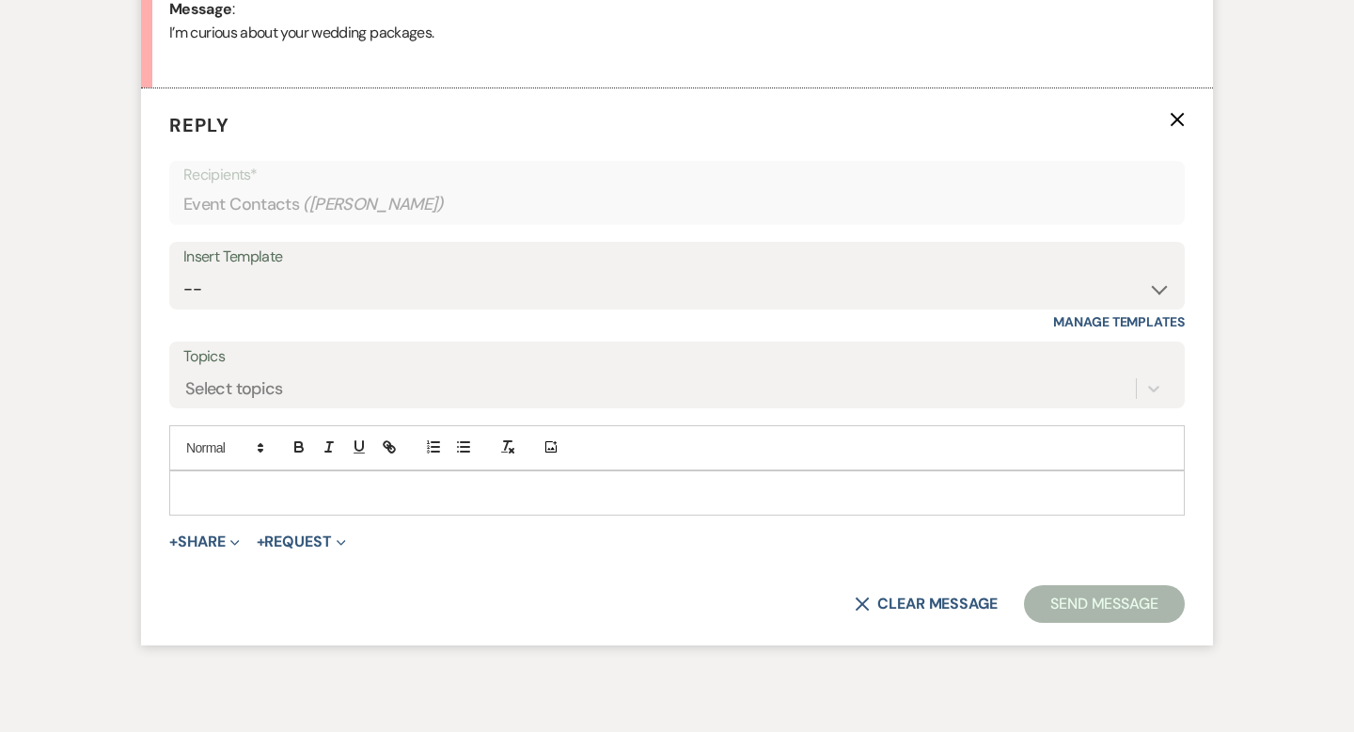
scroll to position [1005, 0]
click at [1156, 287] on select "-- Tour Request Response Contract (Pre-Booked Leads) Inquiry Follow Up Thank yo…" at bounding box center [676, 288] width 987 height 37
select select "5657"
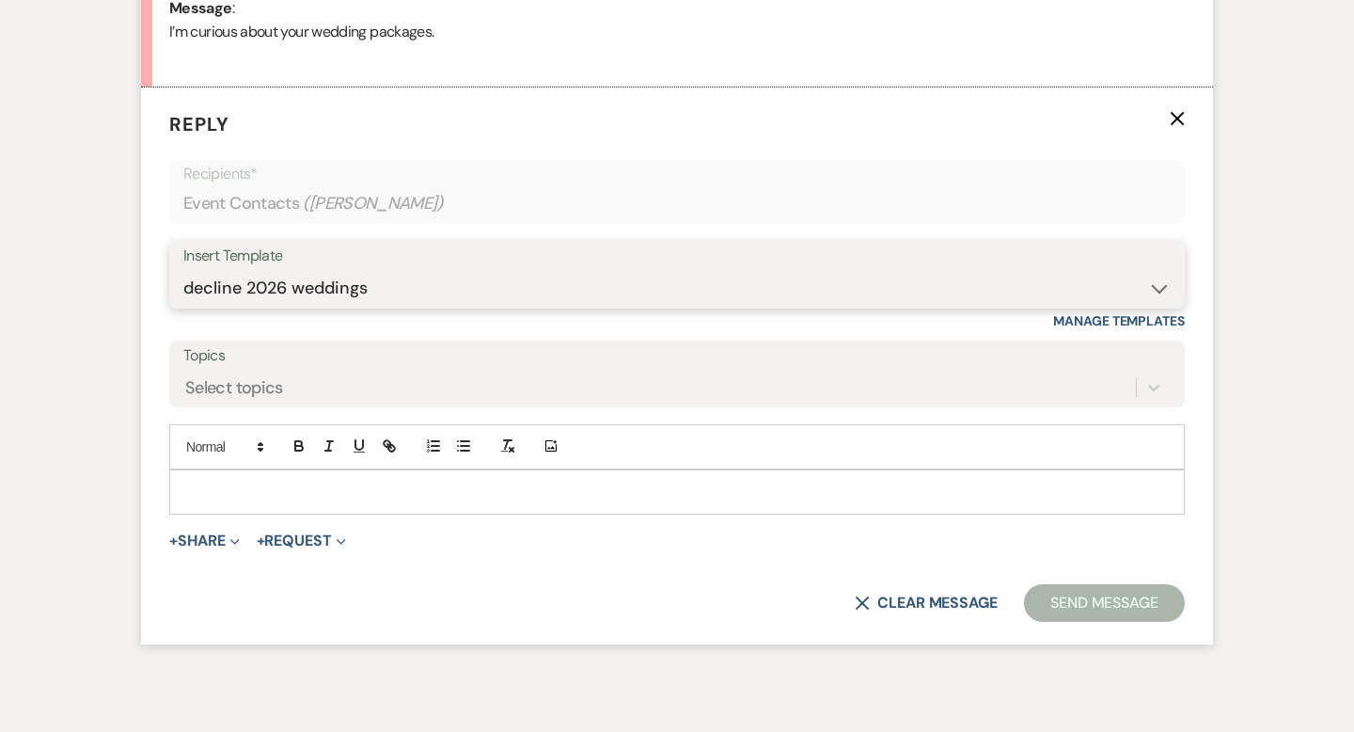
click at [183, 270] on select "-- Tour Request Response Contract (Pre-Booked Leads) Inquiry Follow Up Thank yo…" at bounding box center [676, 288] width 987 height 37
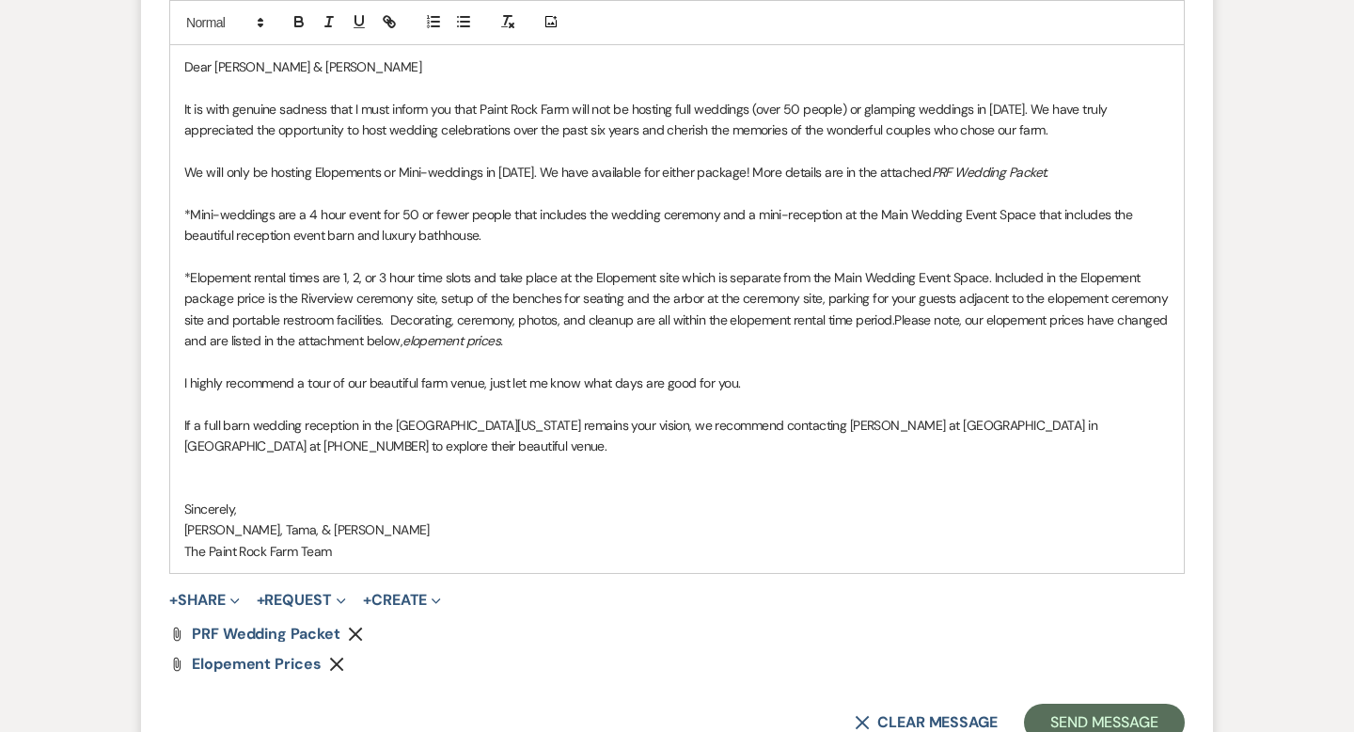
scroll to position [1417, 0]
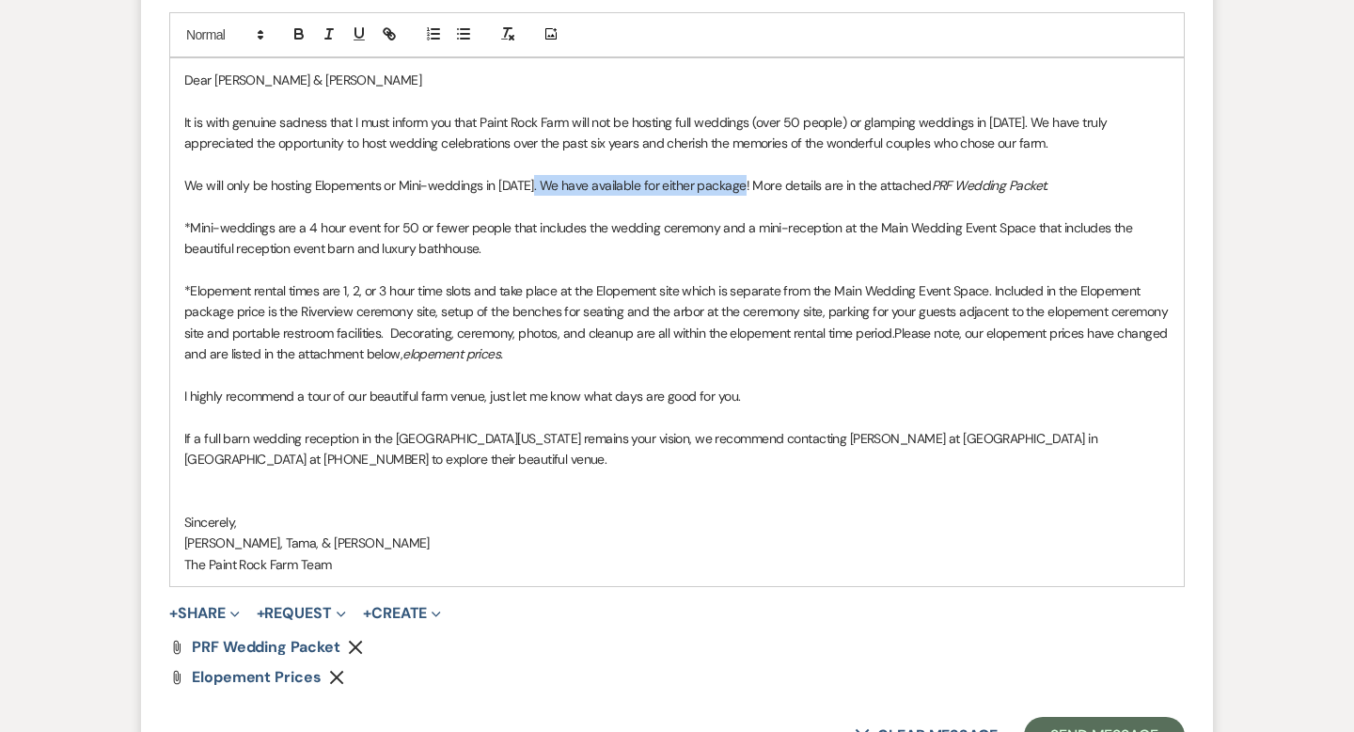
drag, startPoint x: 534, startPoint y: 182, endPoint x: 740, endPoint y: 186, distance: 206.0
click at [740, 186] on p "We will only be hosting Elopements or Mini-weddings in [DATE]. We have availabl…" at bounding box center [677, 185] width 986 height 21
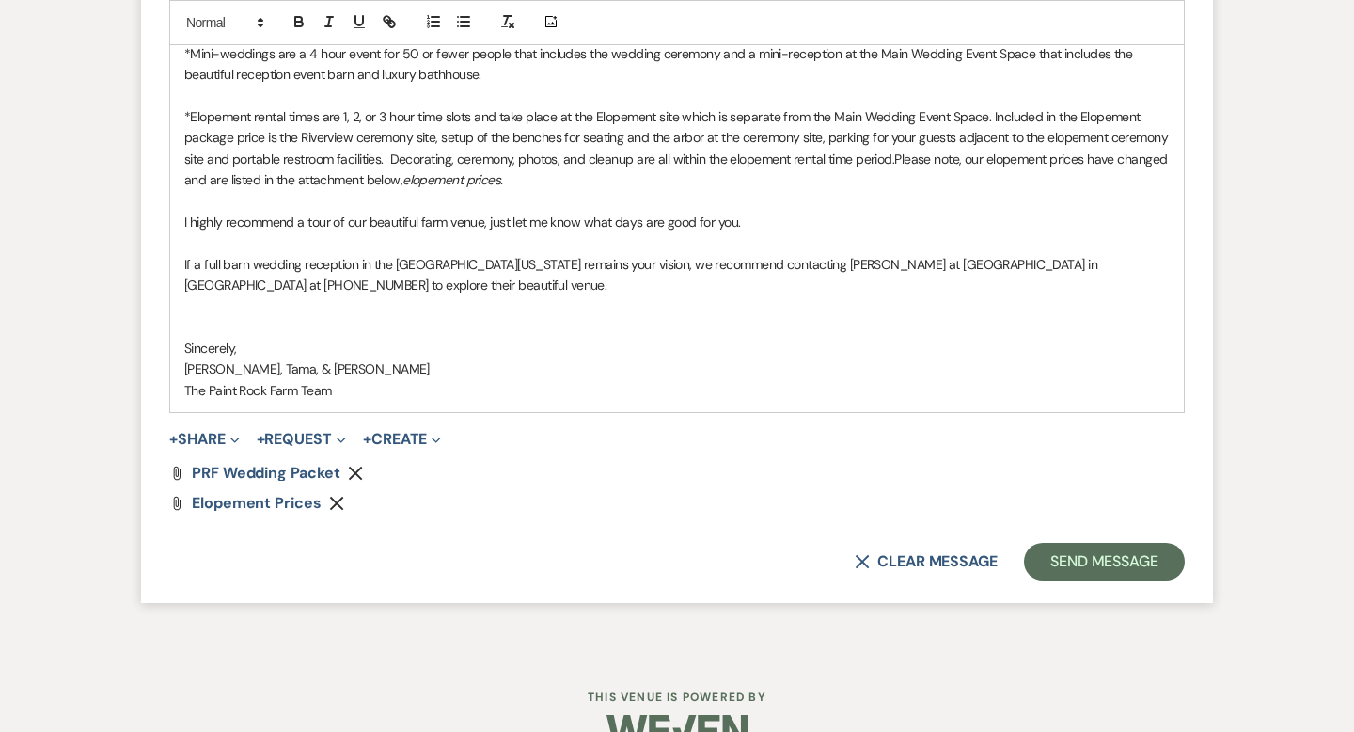
scroll to position [1635, 0]
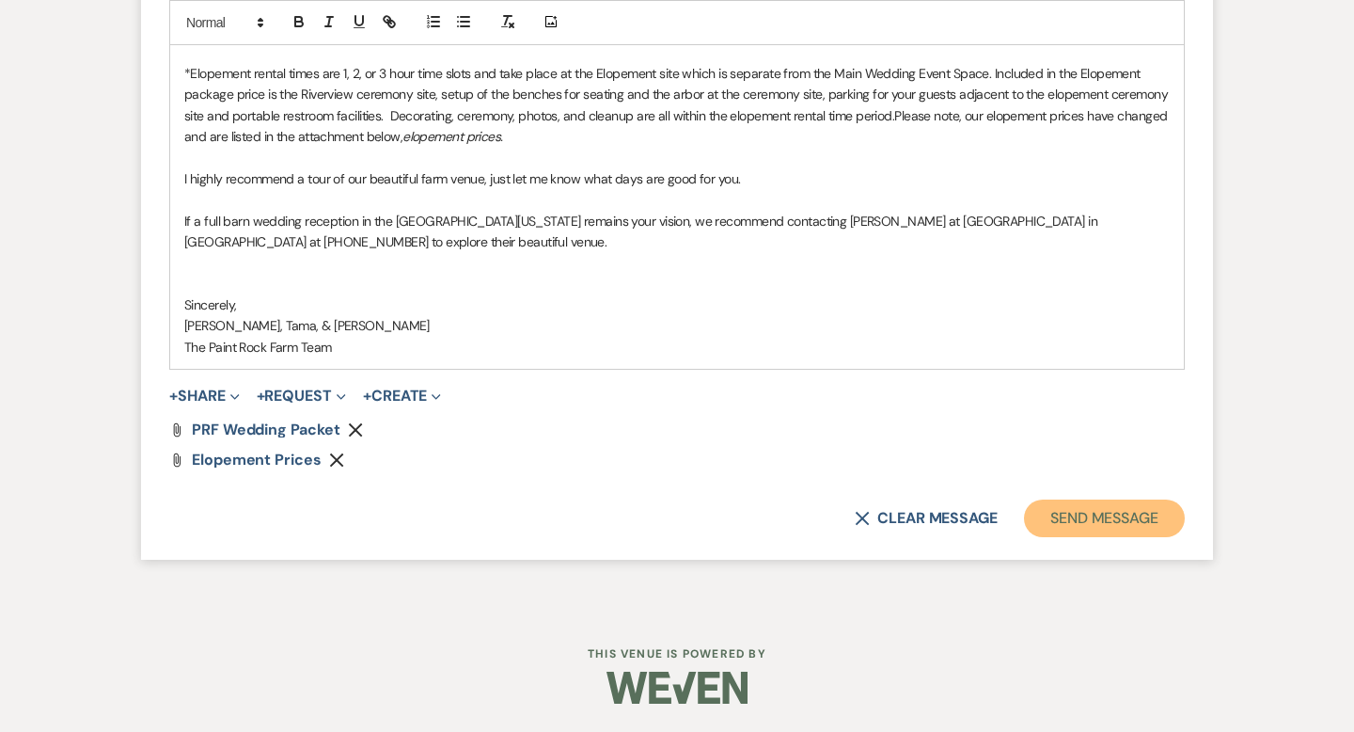
click at [1067, 513] on button "Send Message" at bounding box center [1104, 518] width 161 height 38
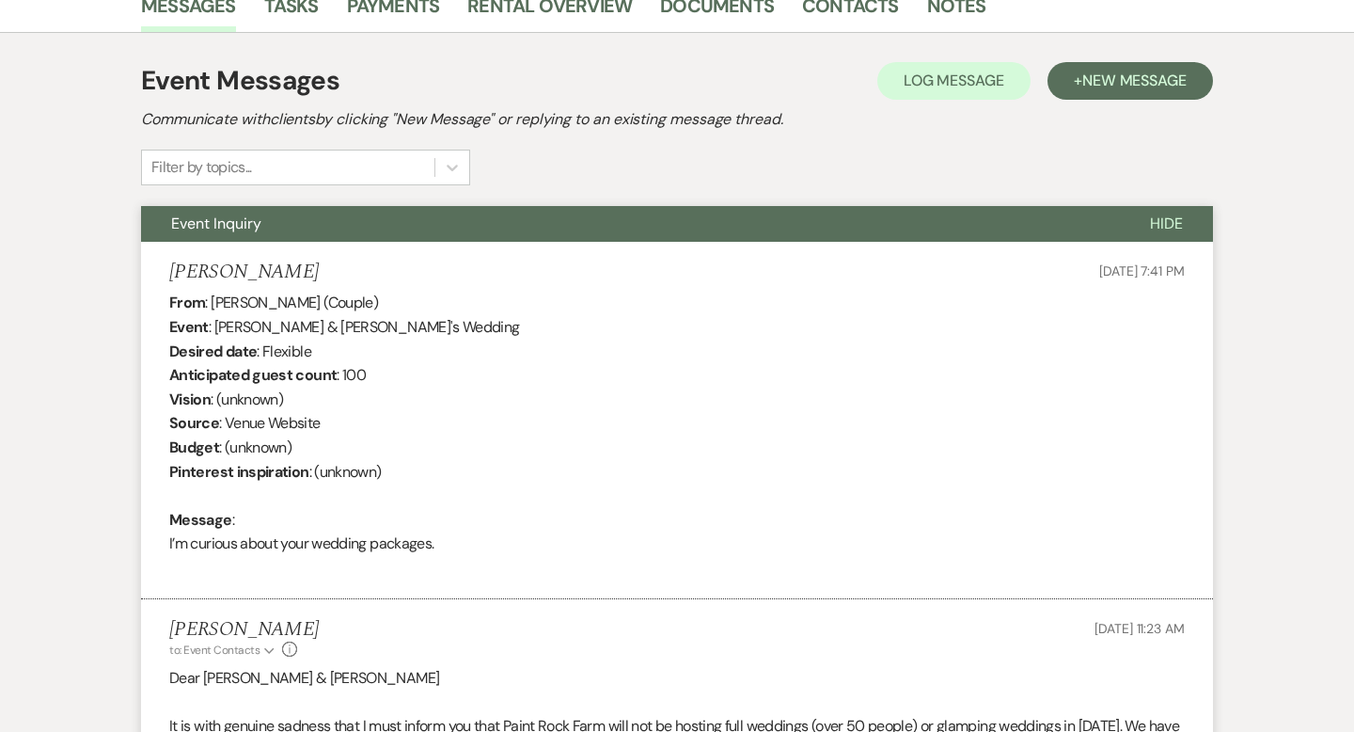
scroll to position [0, 0]
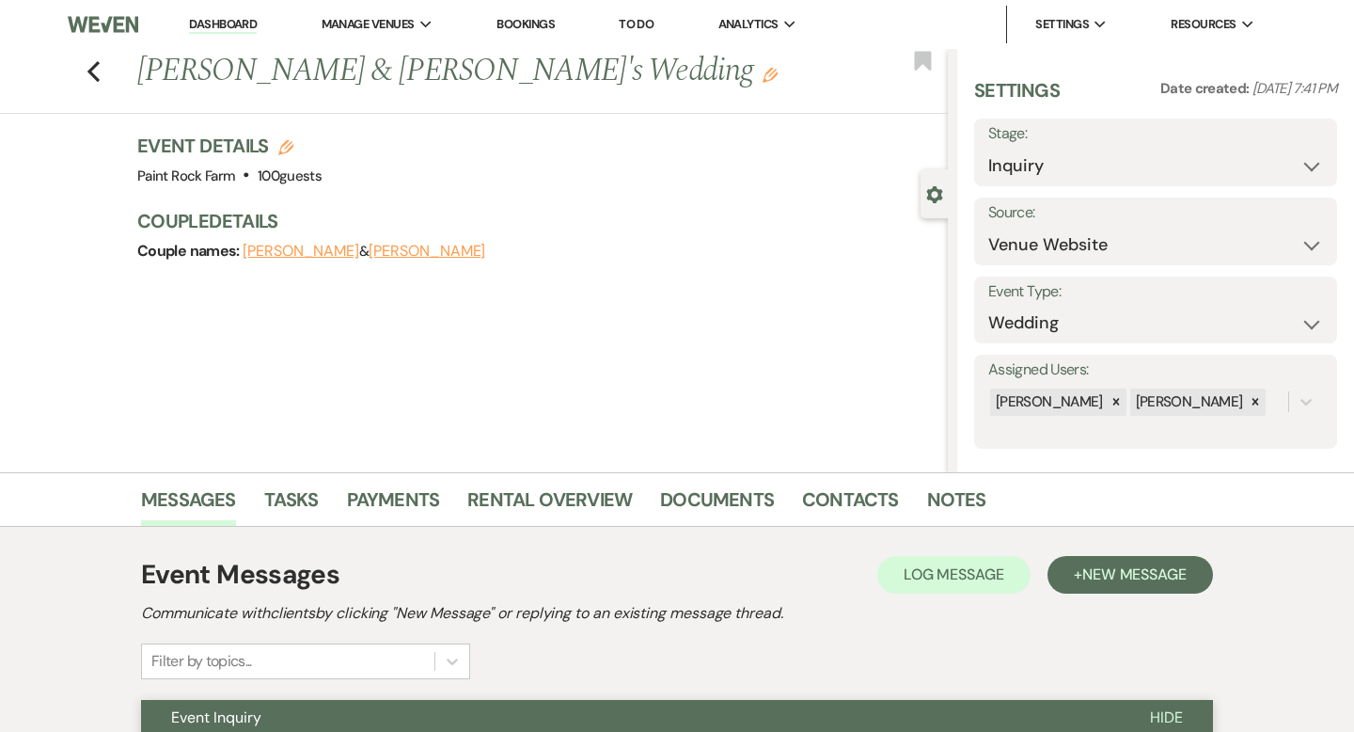
click at [763, 79] on icon "Edit" at bounding box center [770, 75] width 15 height 15
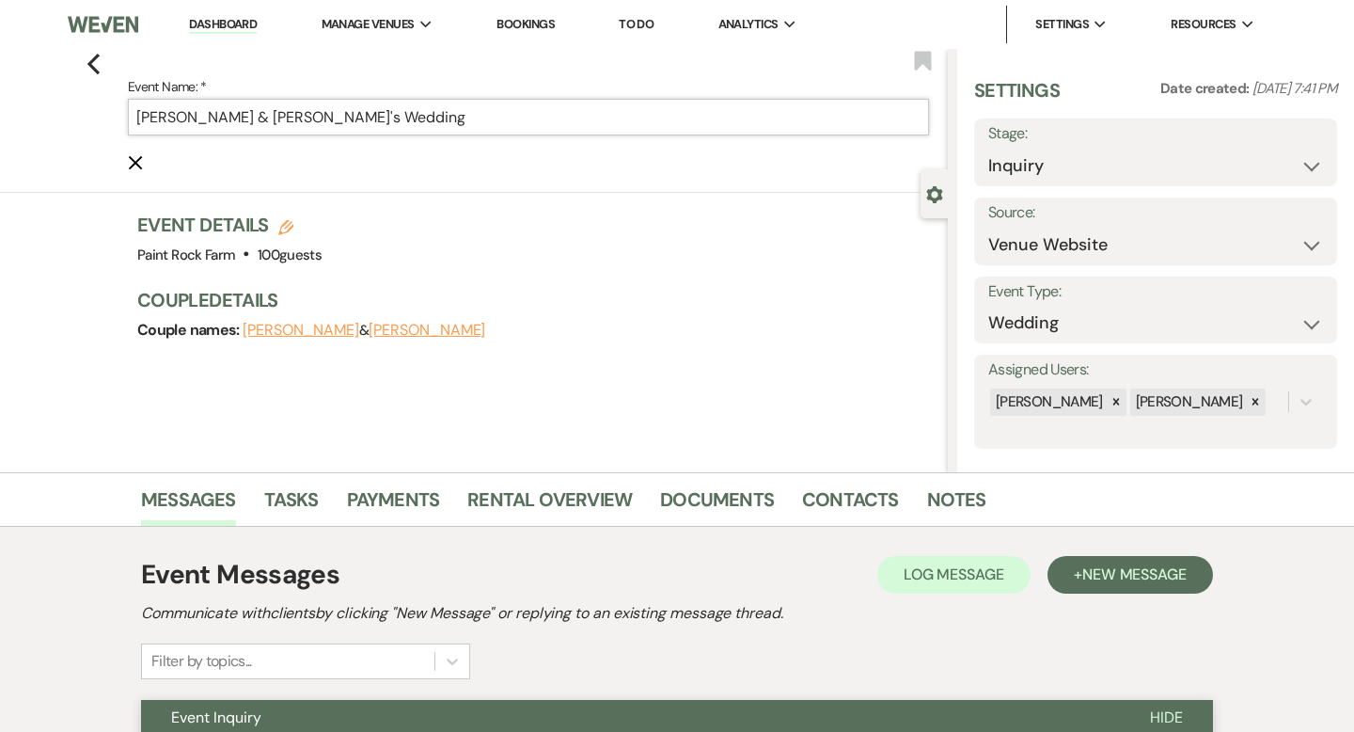
click at [395, 118] on input "[PERSON_NAME] & [PERSON_NAME]'s Wedding" at bounding box center [528, 117] width 801 height 37
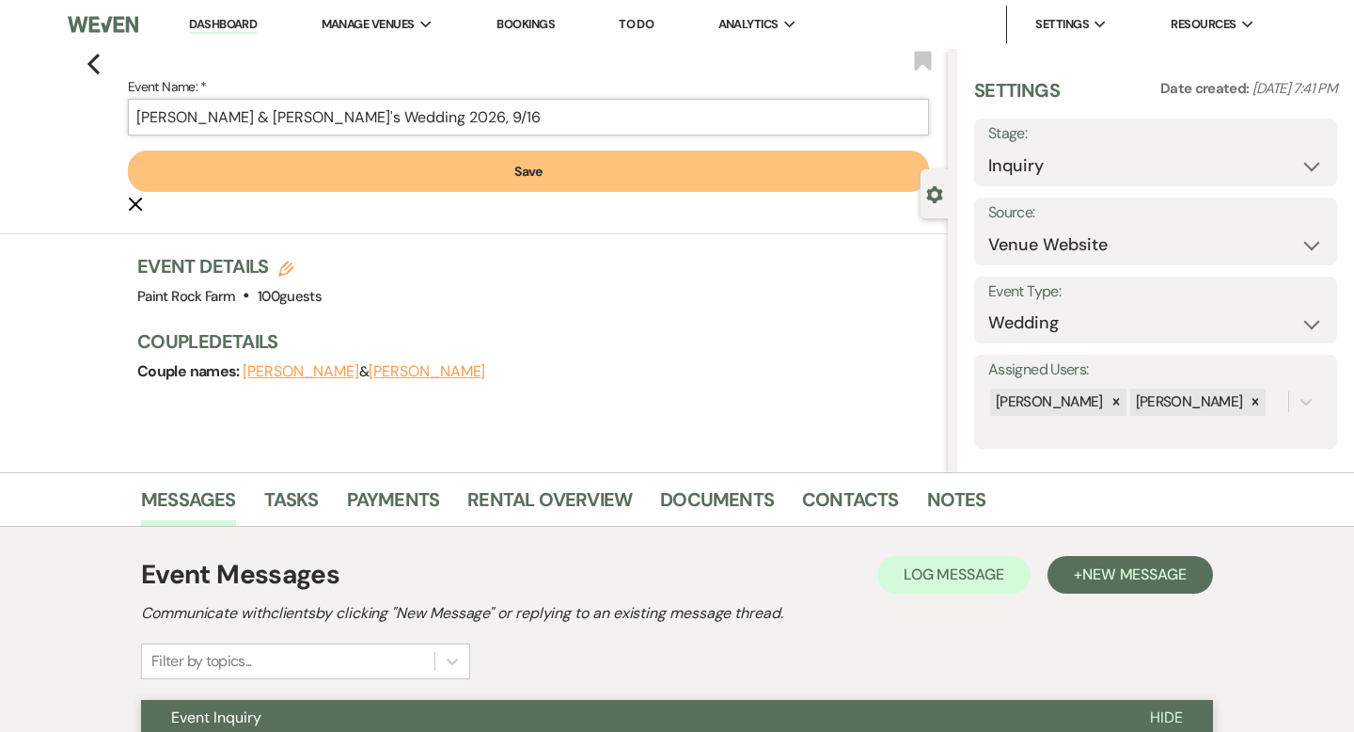
type input "[PERSON_NAME] & [PERSON_NAME]'s Wedding 2026, 9/16"
click at [520, 174] on button "Save" at bounding box center [528, 170] width 801 height 41
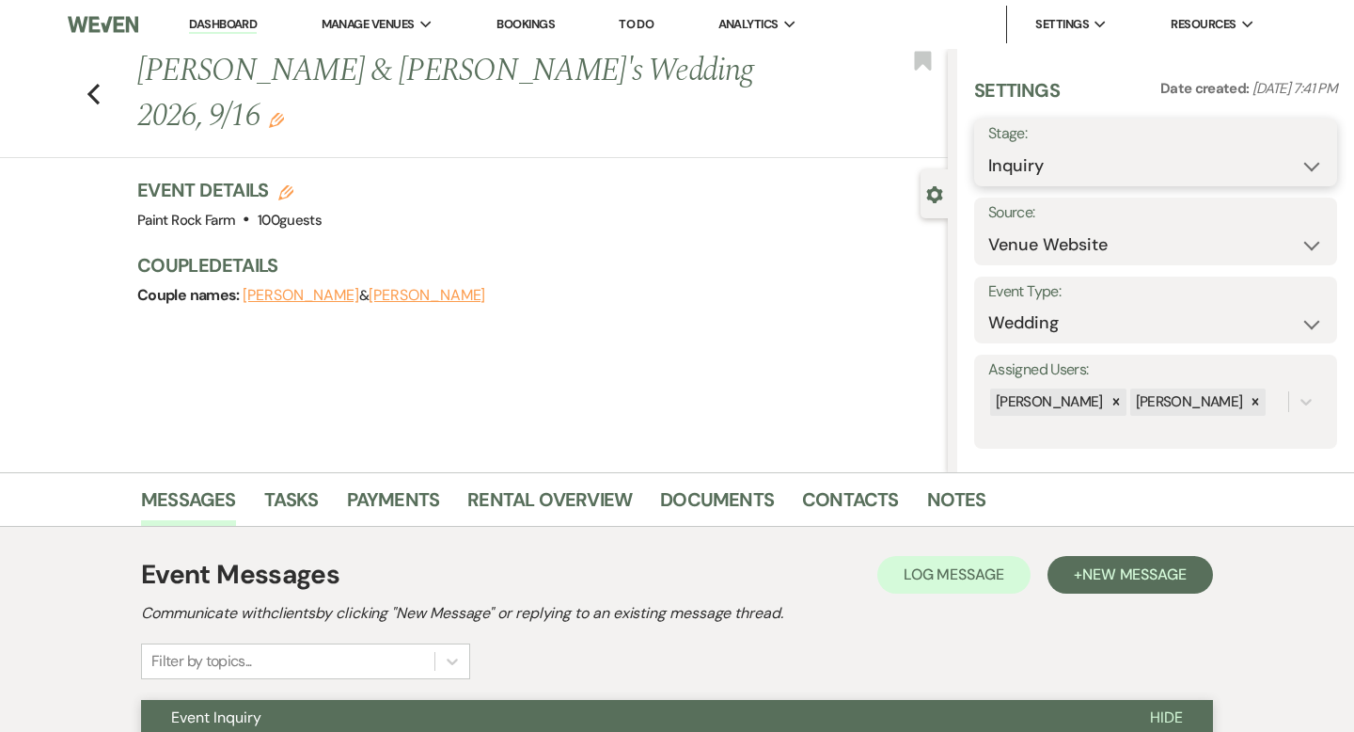
click at [1310, 166] on select "Inquiry Follow Up Tour Requested Tour Confirmed Toured Proposal Sent Booked Lost" at bounding box center [1155, 166] width 335 height 37
select select "8"
click at [988, 148] on select "Inquiry Follow Up Tour Requested Tour Confirmed Toured Proposal Sent Booked Lost" at bounding box center [1155, 166] width 335 height 37
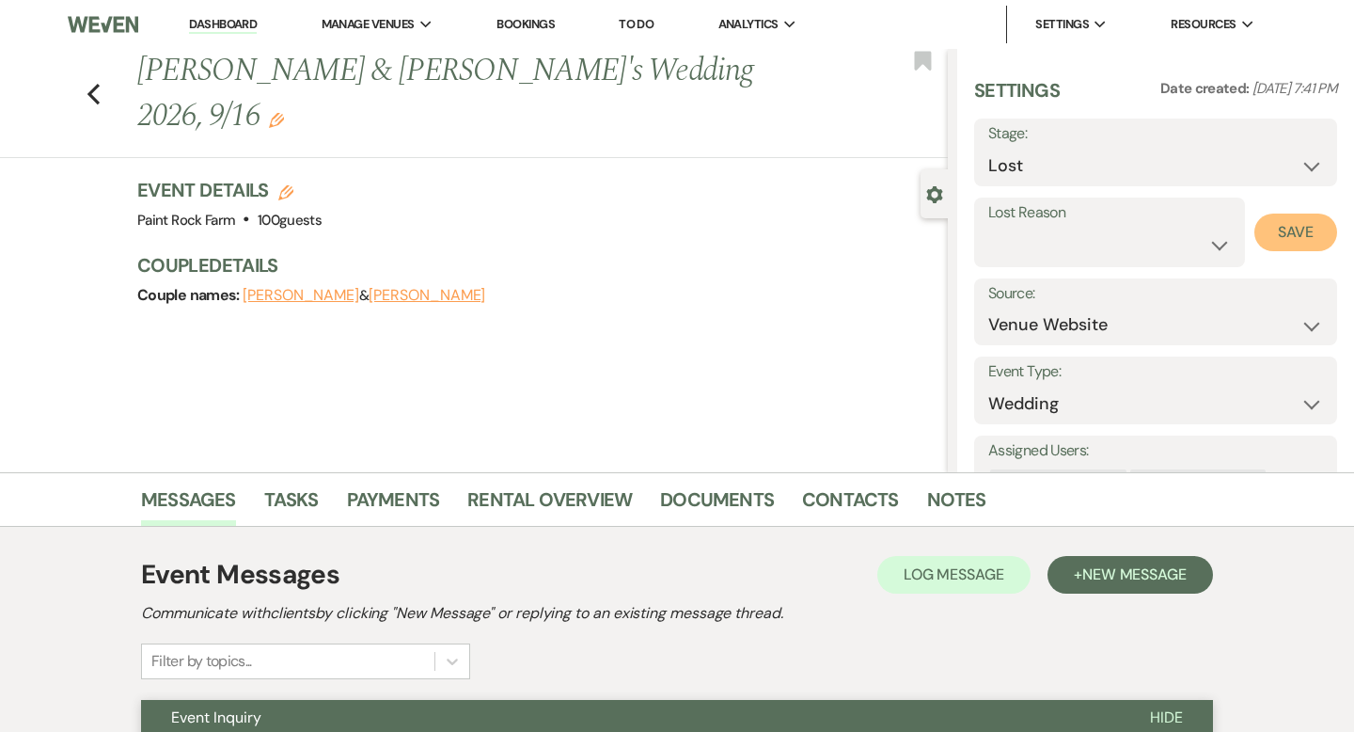
click at [1298, 229] on button "Save" at bounding box center [1296, 232] width 83 height 38
click at [96, 83] on icon "Previous" at bounding box center [94, 94] width 14 height 23
select select "8"
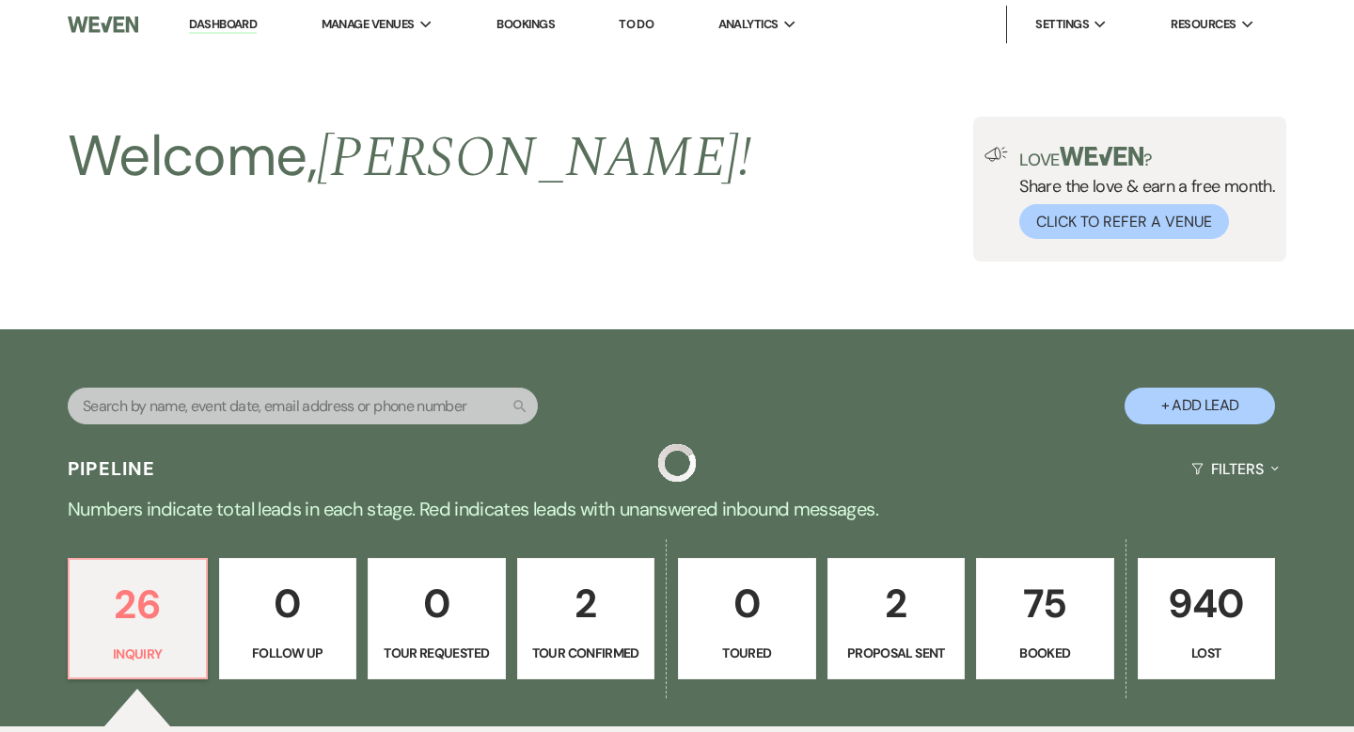
scroll to position [535, 0]
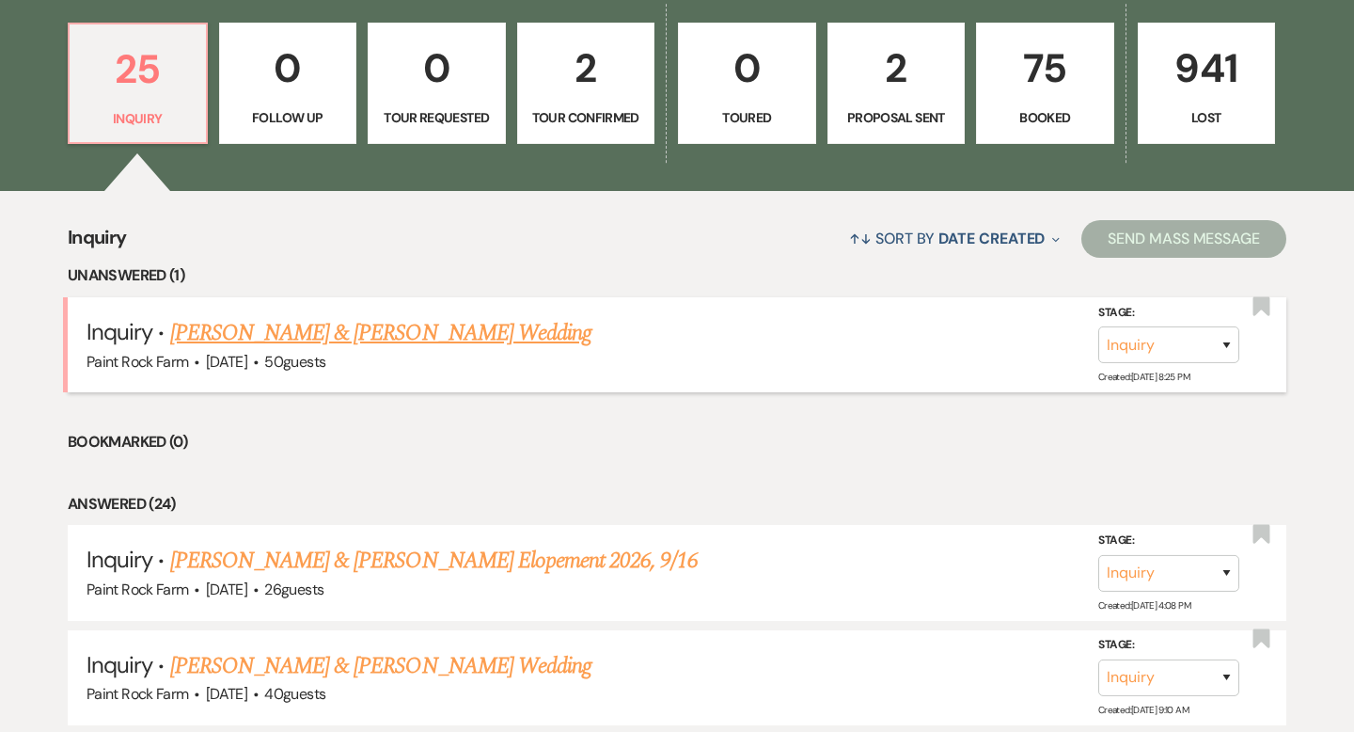
click at [372, 333] on link "[PERSON_NAME] & [PERSON_NAME] Wedding" at bounding box center [380, 333] width 421 height 34
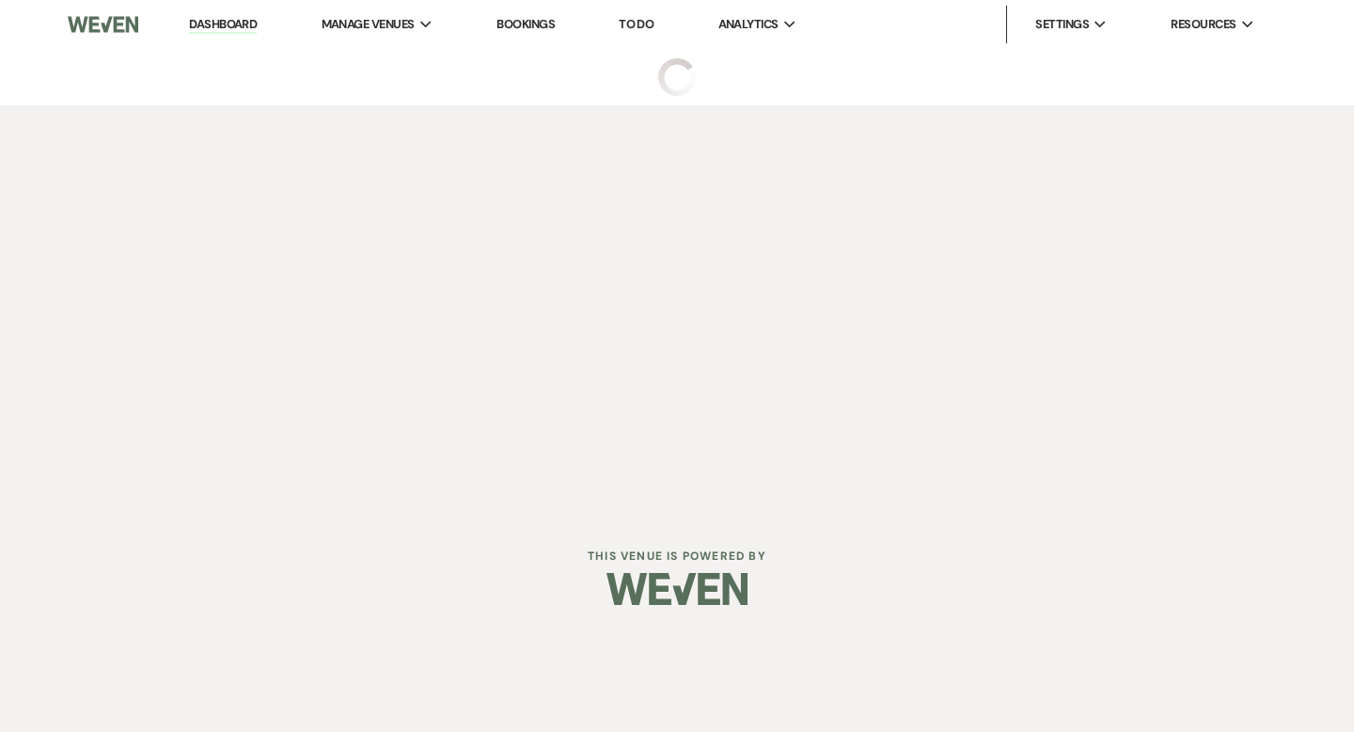
select select "5"
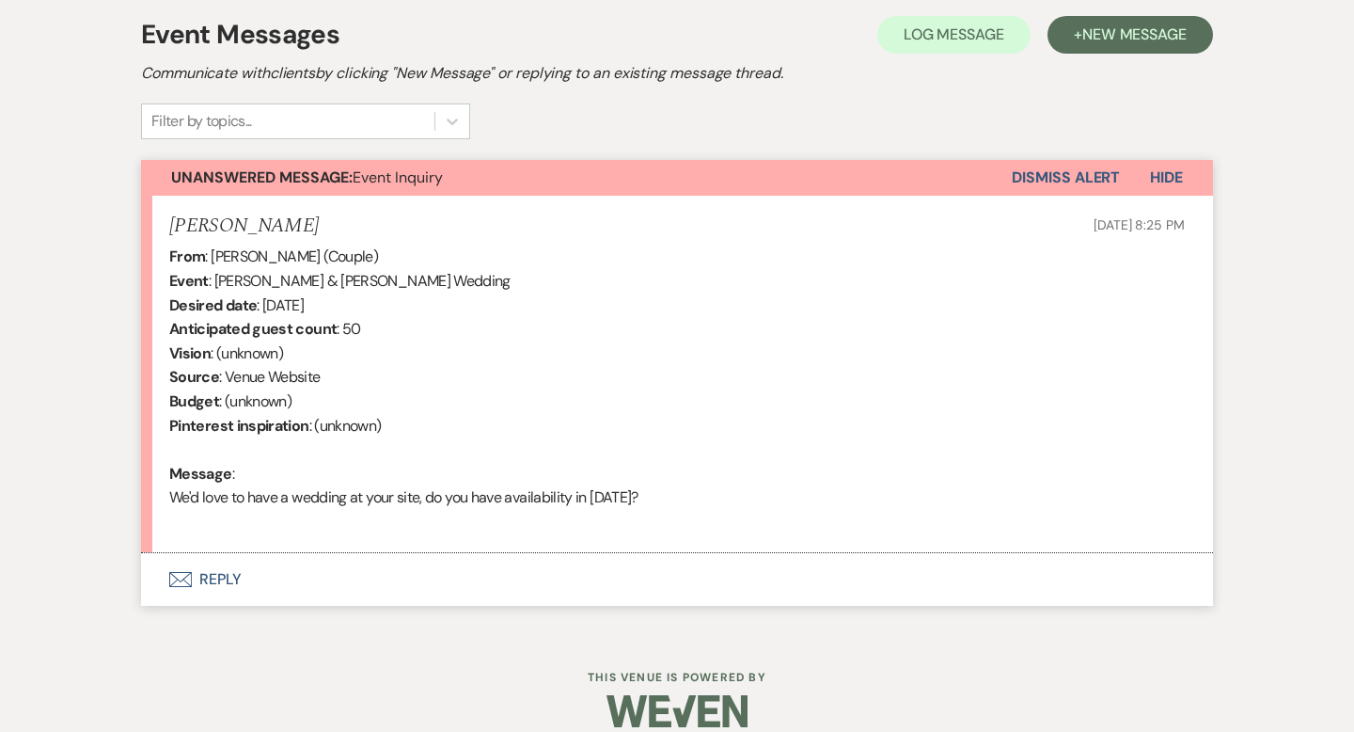
scroll to position [563, 0]
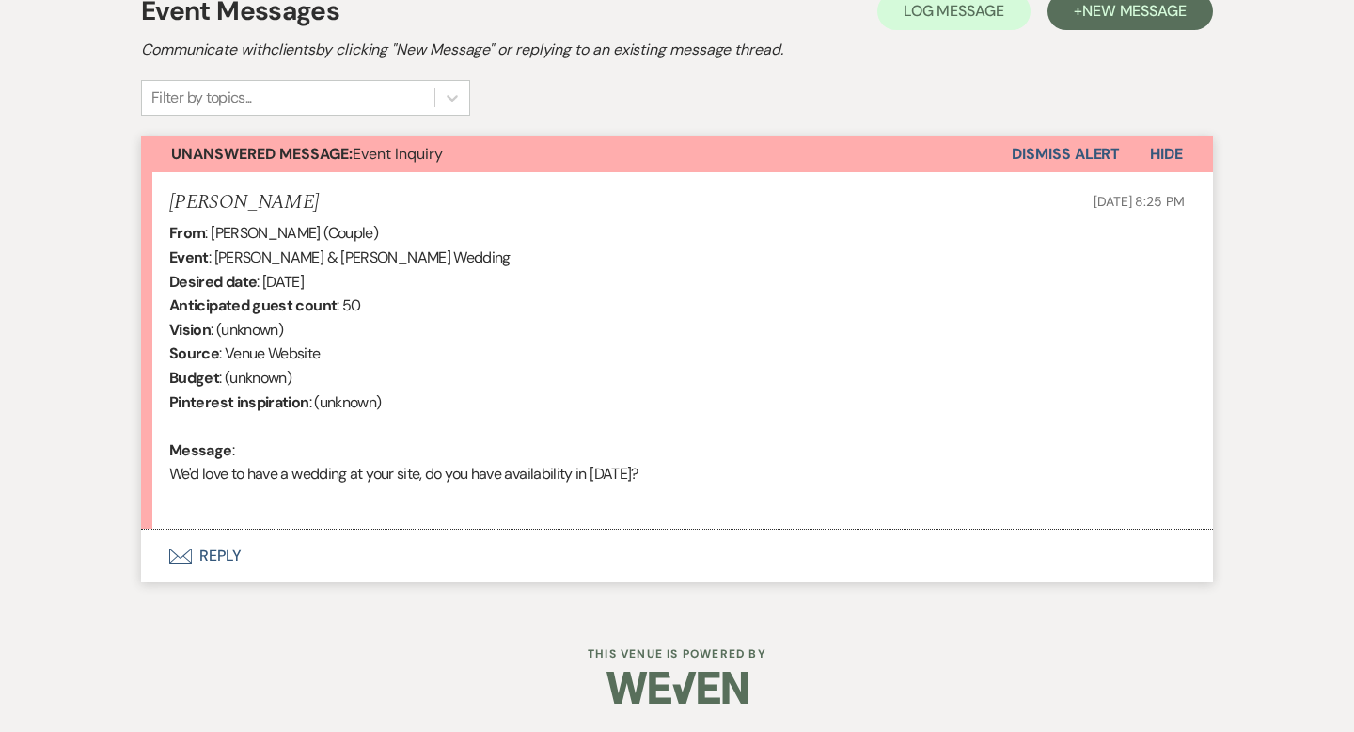
click at [222, 552] on button "Envelope Reply" at bounding box center [677, 555] width 1072 height 53
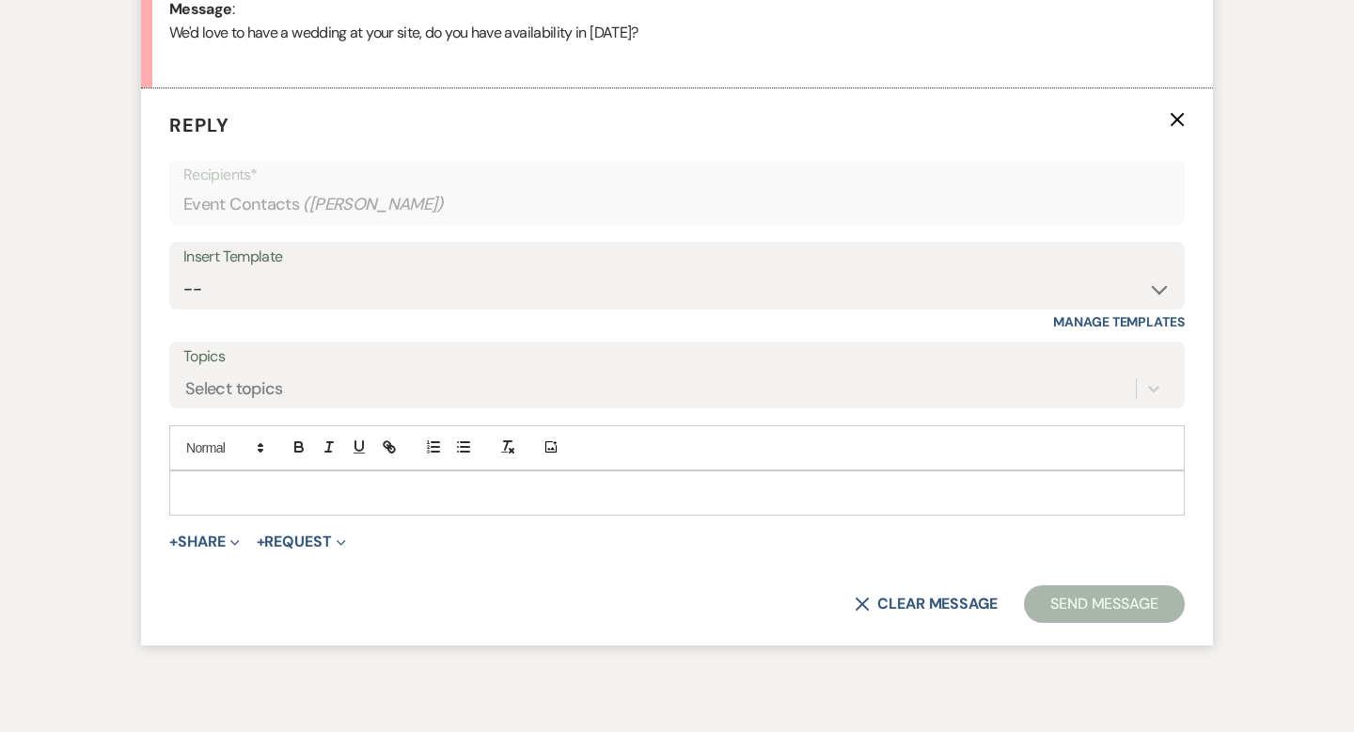
scroll to position [1005, 0]
click at [1162, 286] on select "-- Tour Request Response Contract (Pre-Booked Leads) Inquiry Follow Up Thank yo…" at bounding box center [676, 288] width 987 height 37
select select "6001"
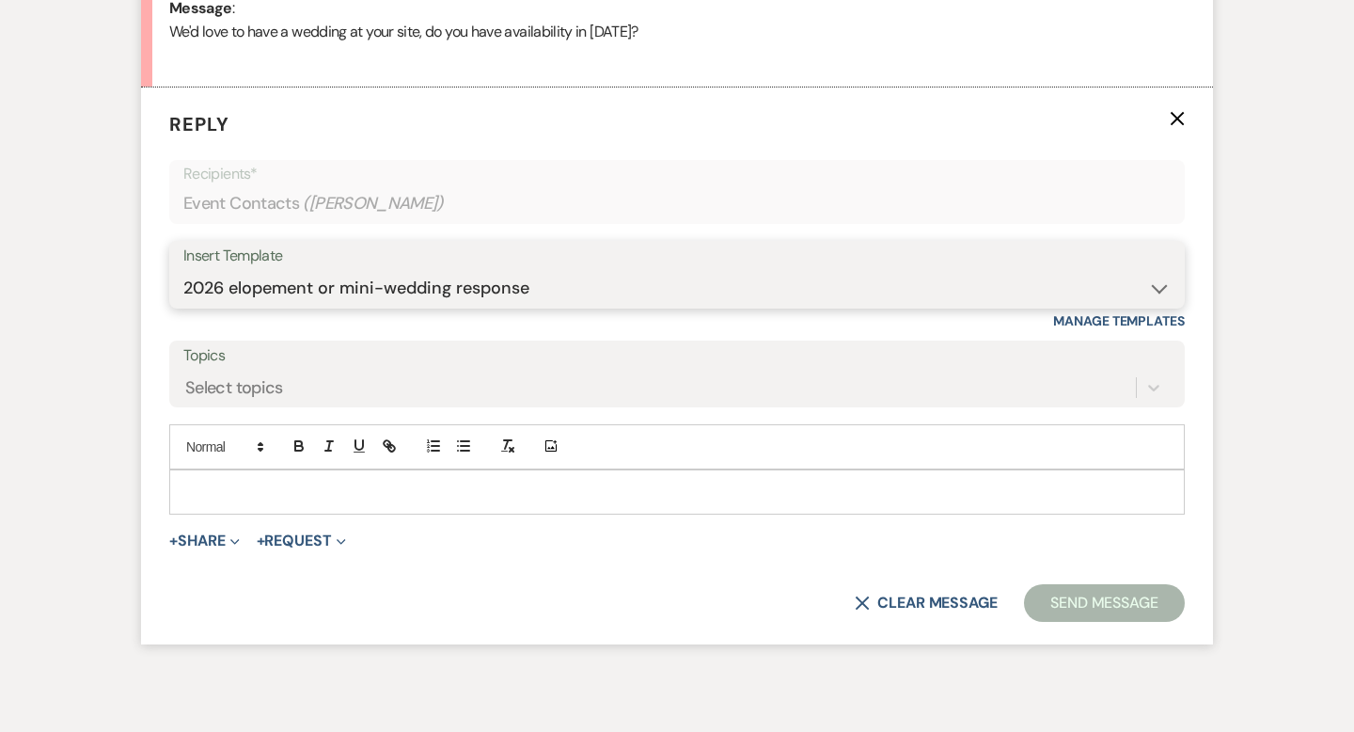
click at [183, 270] on select "-- Tour Request Response Contract (Pre-Booked Leads) Inquiry Follow Up Thank yo…" at bounding box center [676, 288] width 987 height 37
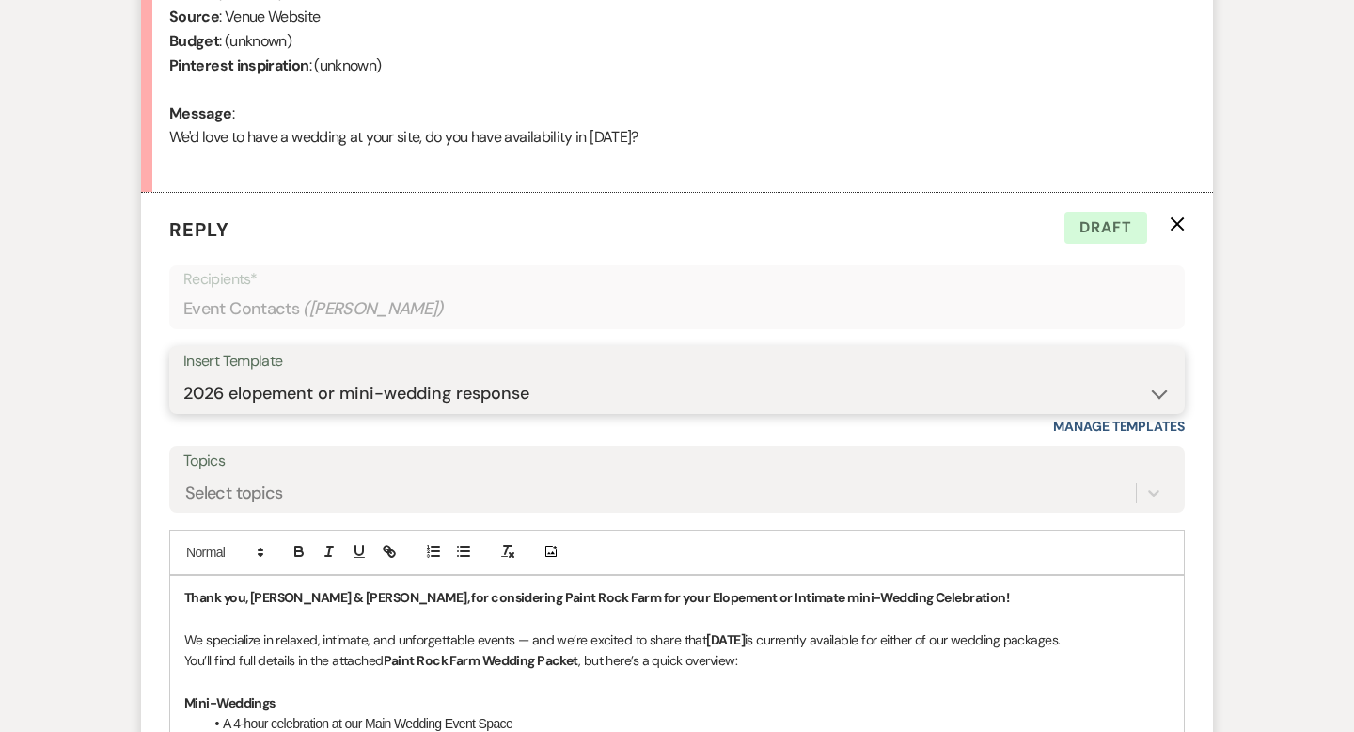
scroll to position [903, 0]
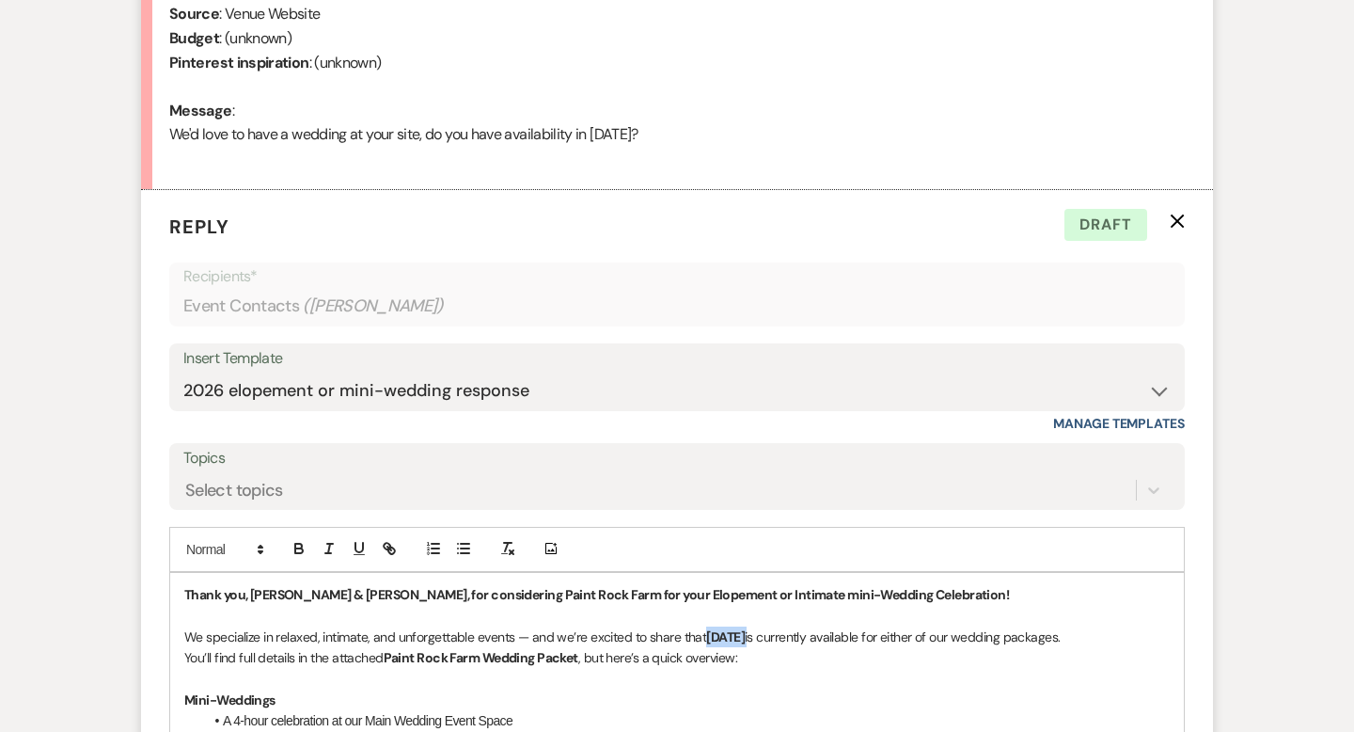
drag, startPoint x: 704, startPoint y: 635, endPoint x: 807, endPoint y: 640, distance: 102.7
click at [807, 640] on p "We specialize in relaxed, intimate, and unforgettable events — and we’re excite…" at bounding box center [677, 636] width 986 height 21
click at [706, 636] on strong "May" at bounding box center [718, 636] width 24 height 17
click at [825, 637] on strong "May" at bounding box center [817, 636] width 24 height 17
drag, startPoint x: 859, startPoint y: 634, endPoint x: 799, endPoint y: 636, distance: 59.3
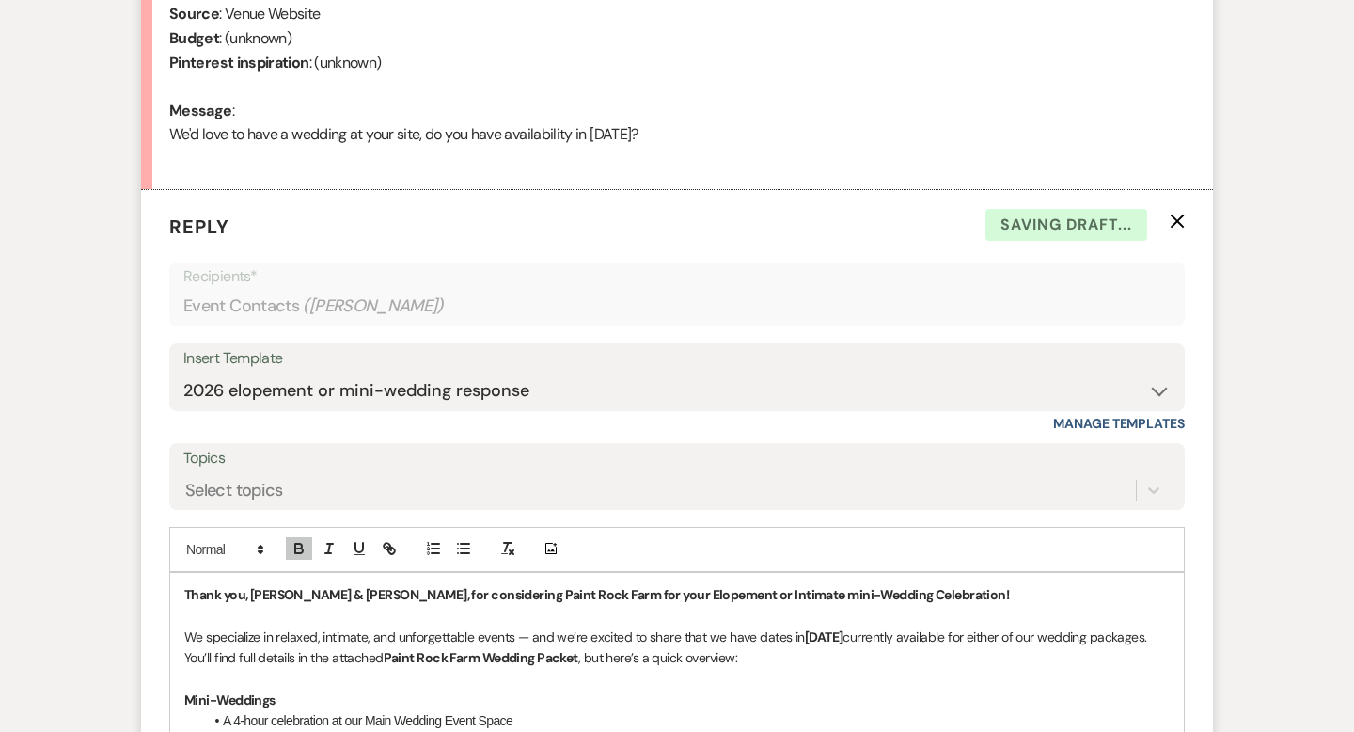
click at [805, 636] on strong "[DATE]" at bounding box center [824, 636] width 39 height 17
click at [806, 663] on p "You’ll find full details in the attached Paint Rock Farm Wedding Packet , but h…" at bounding box center [677, 657] width 986 height 21
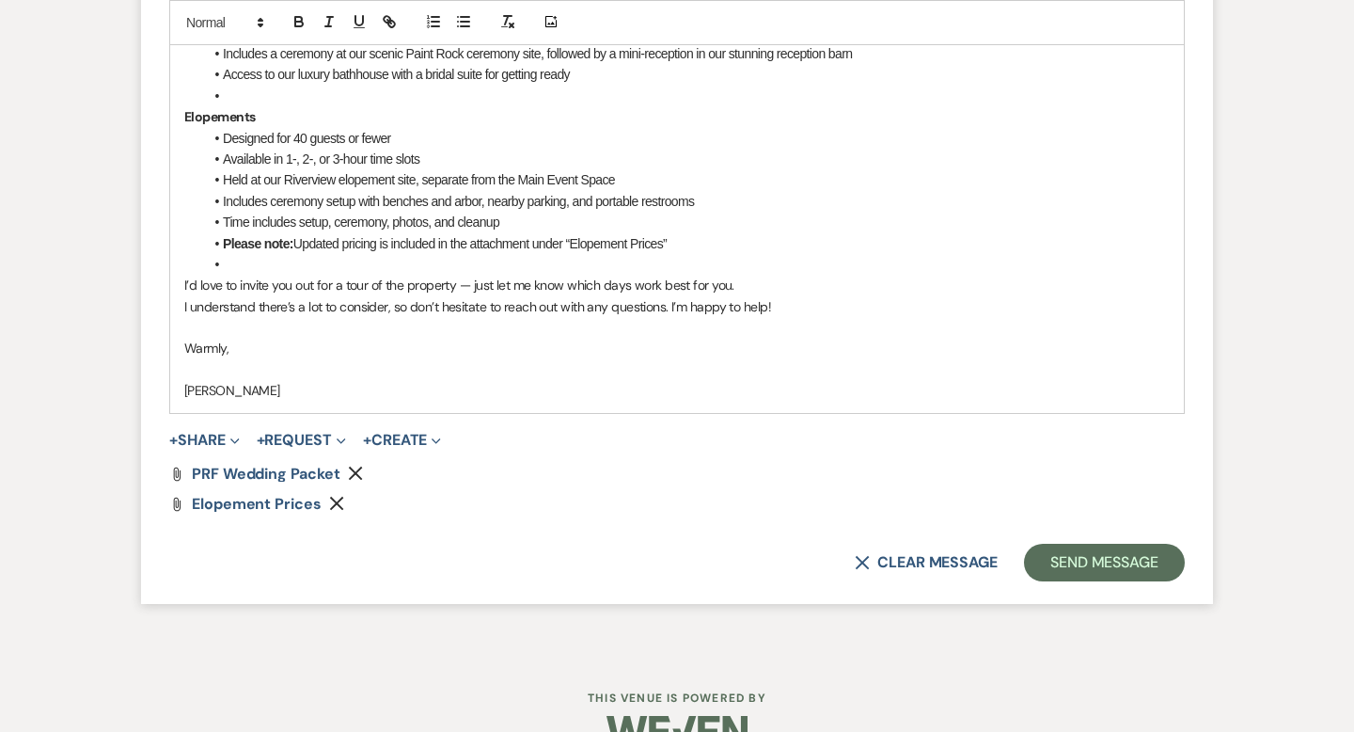
scroll to position [1655, 0]
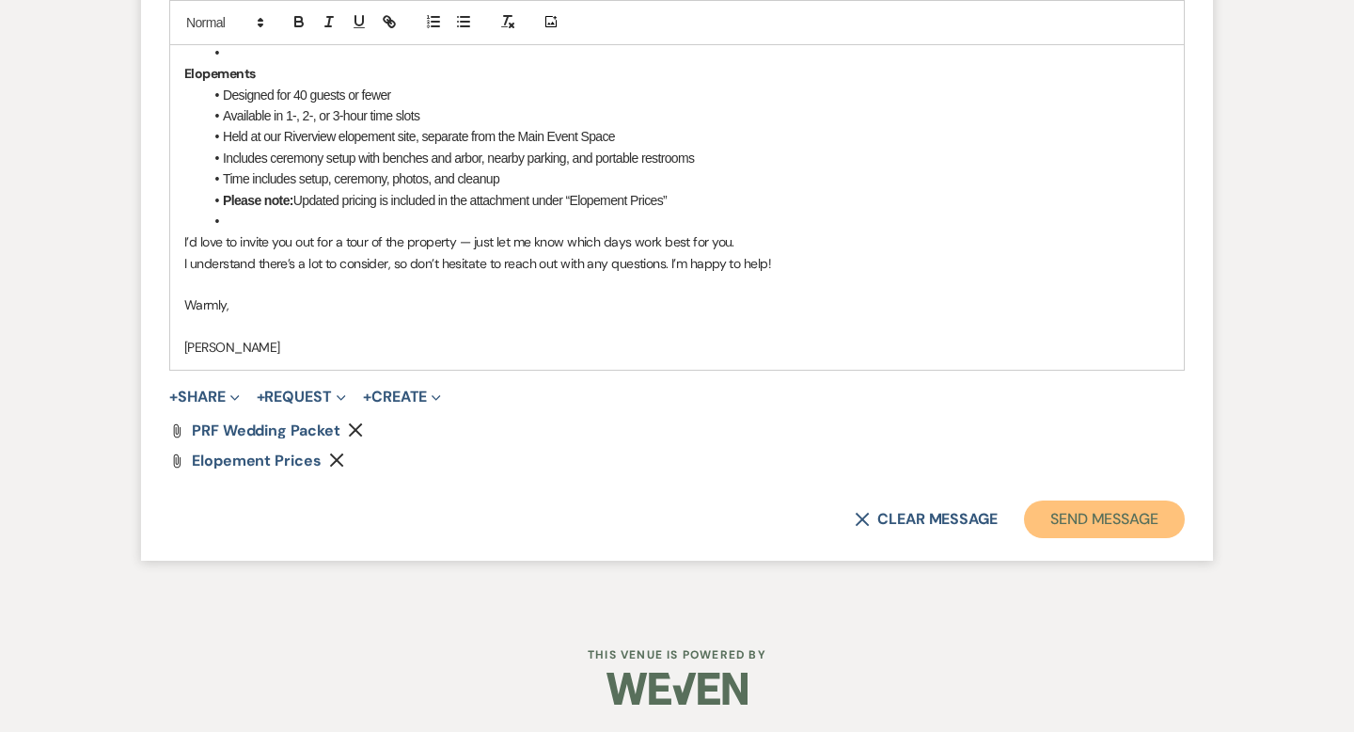
click at [1079, 518] on button "Send Message" at bounding box center [1104, 519] width 161 height 38
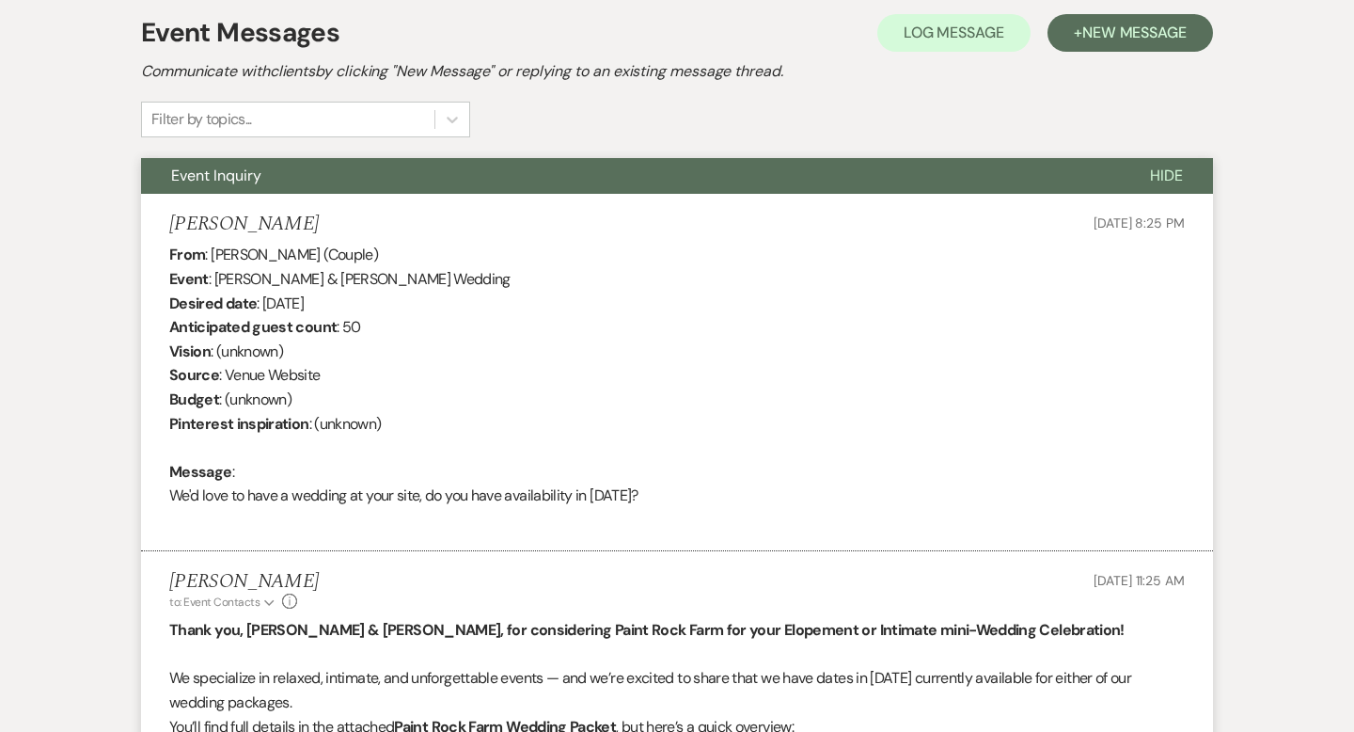
scroll to position [0, 0]
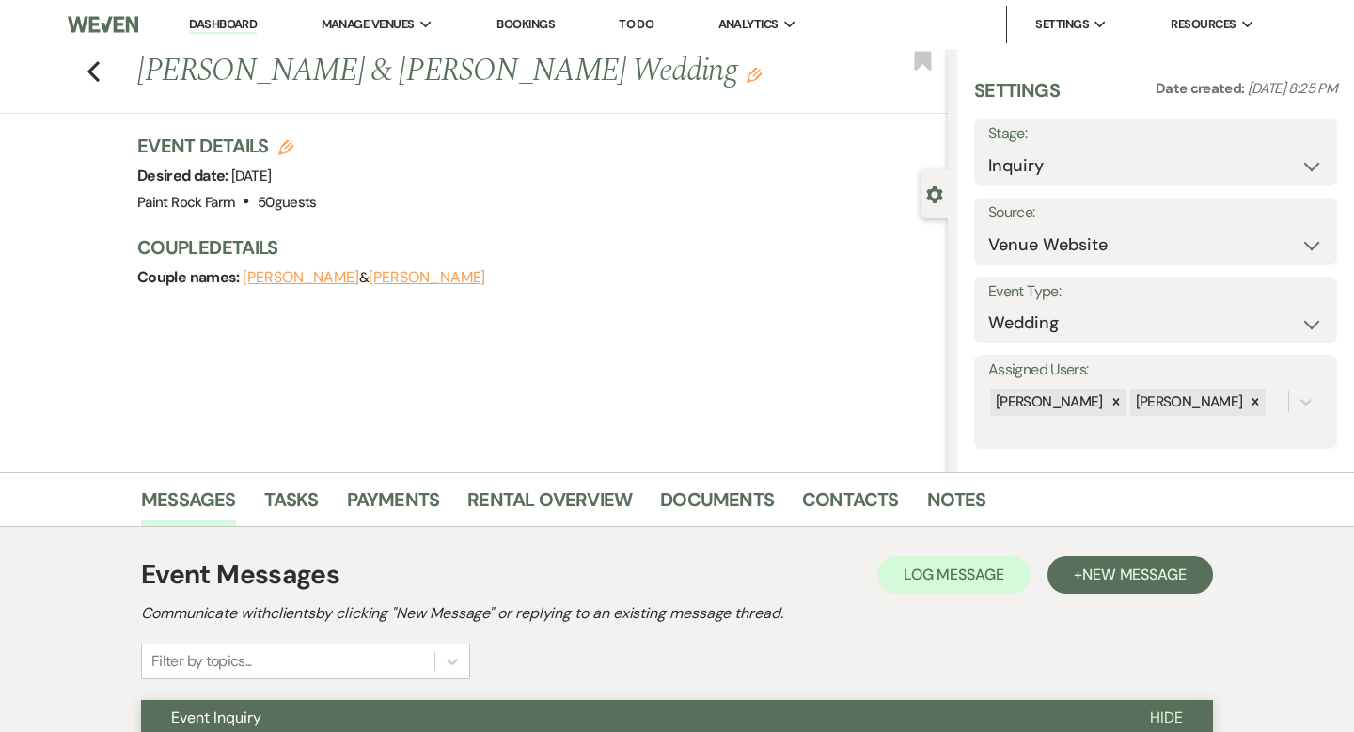
click at [747, 80] on icon "Edit" at bounding box center [754, 75] width 15 height 15
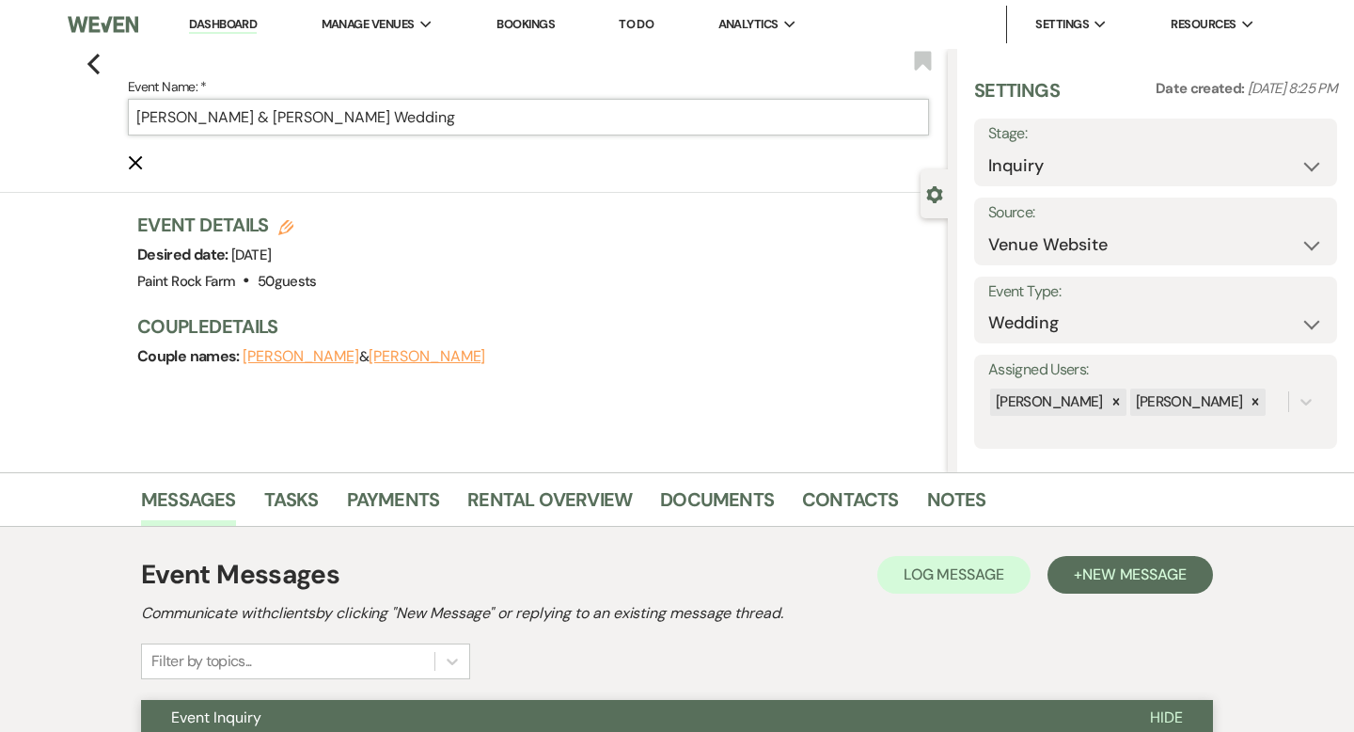
click at [456, 122] on input "[PERSON_NAME] & [PERSON_NAME] Wedding" at bounding box center [528, 117] width 801 height 37
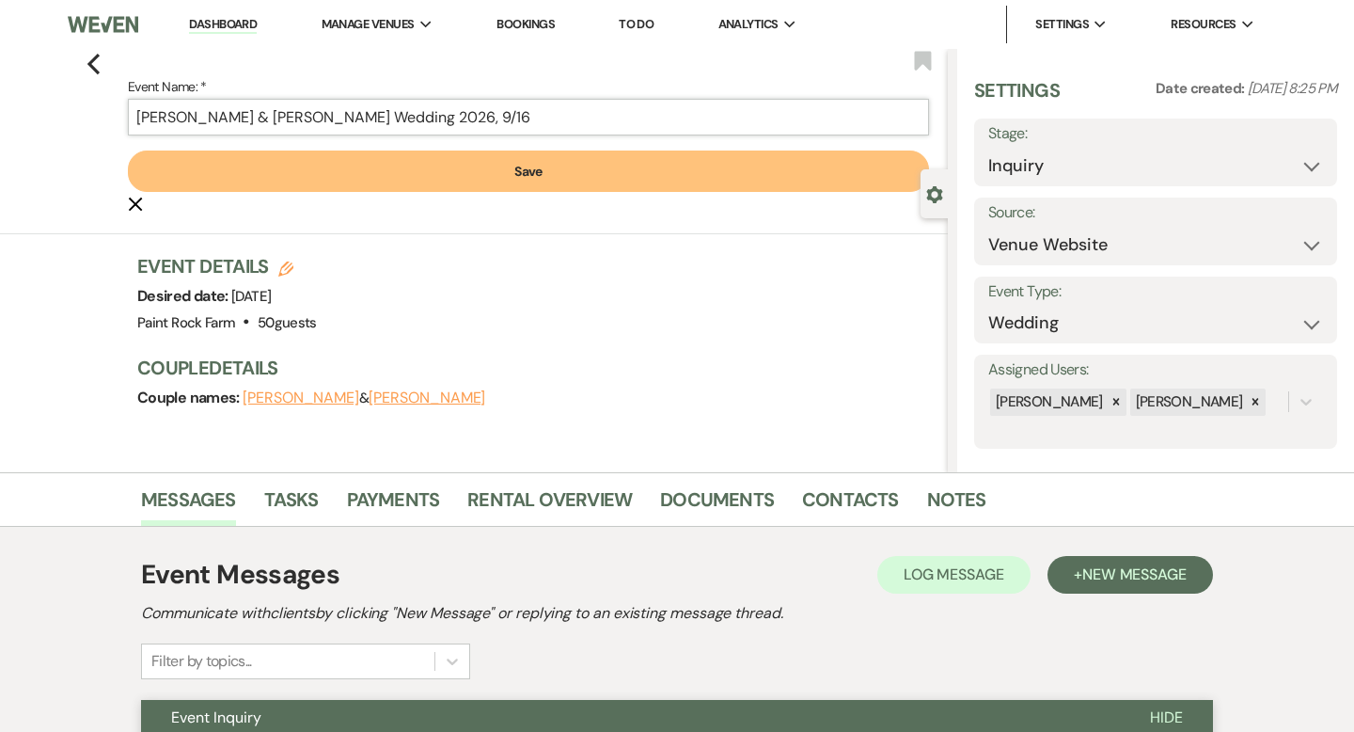
type input "[PERSON_NAME] & [PERSON_NAME] Wedding 2026, 9/16"
click at [536, 174] on button "Save" at bounding box center [528, 170] width 801 height 41
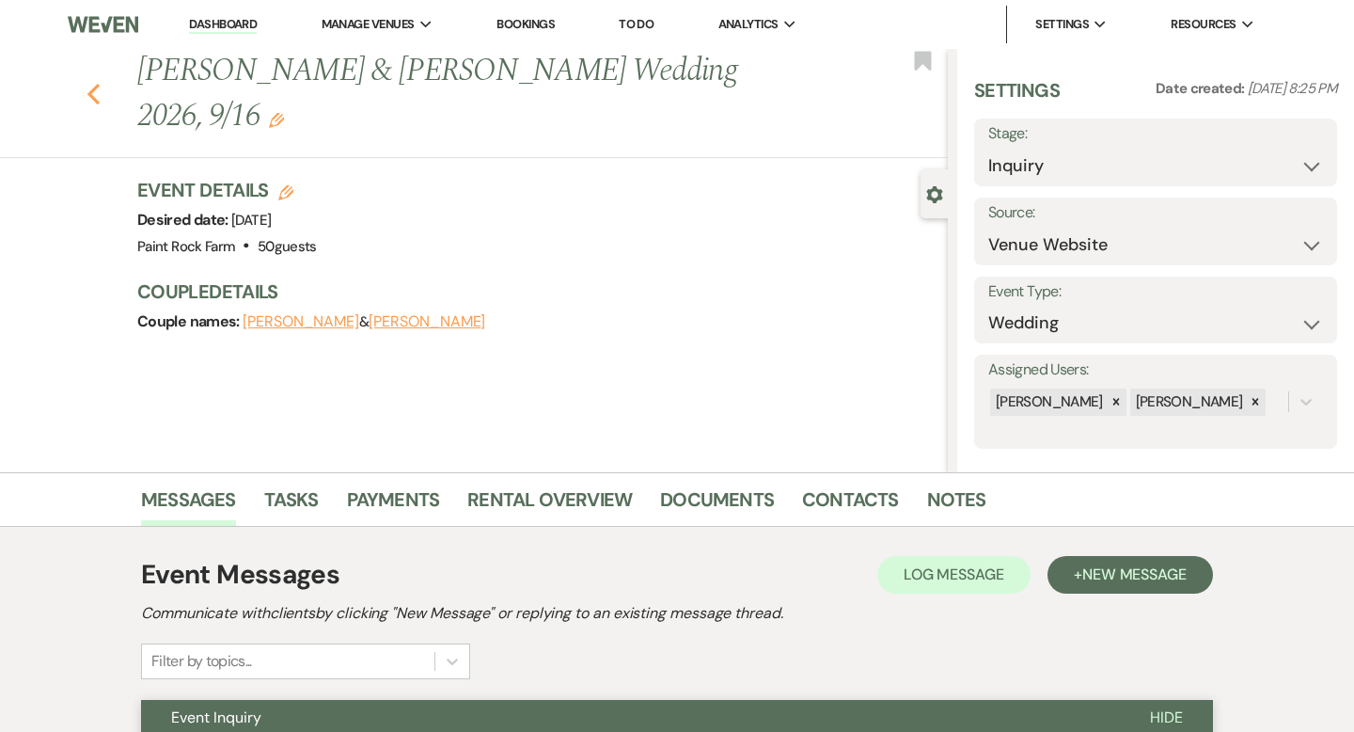
click at [96, 88] on use "button" at bounding box center [93, 94] width 12 height 21
